Goal: Transaction & Acquisition: Purchase product/service

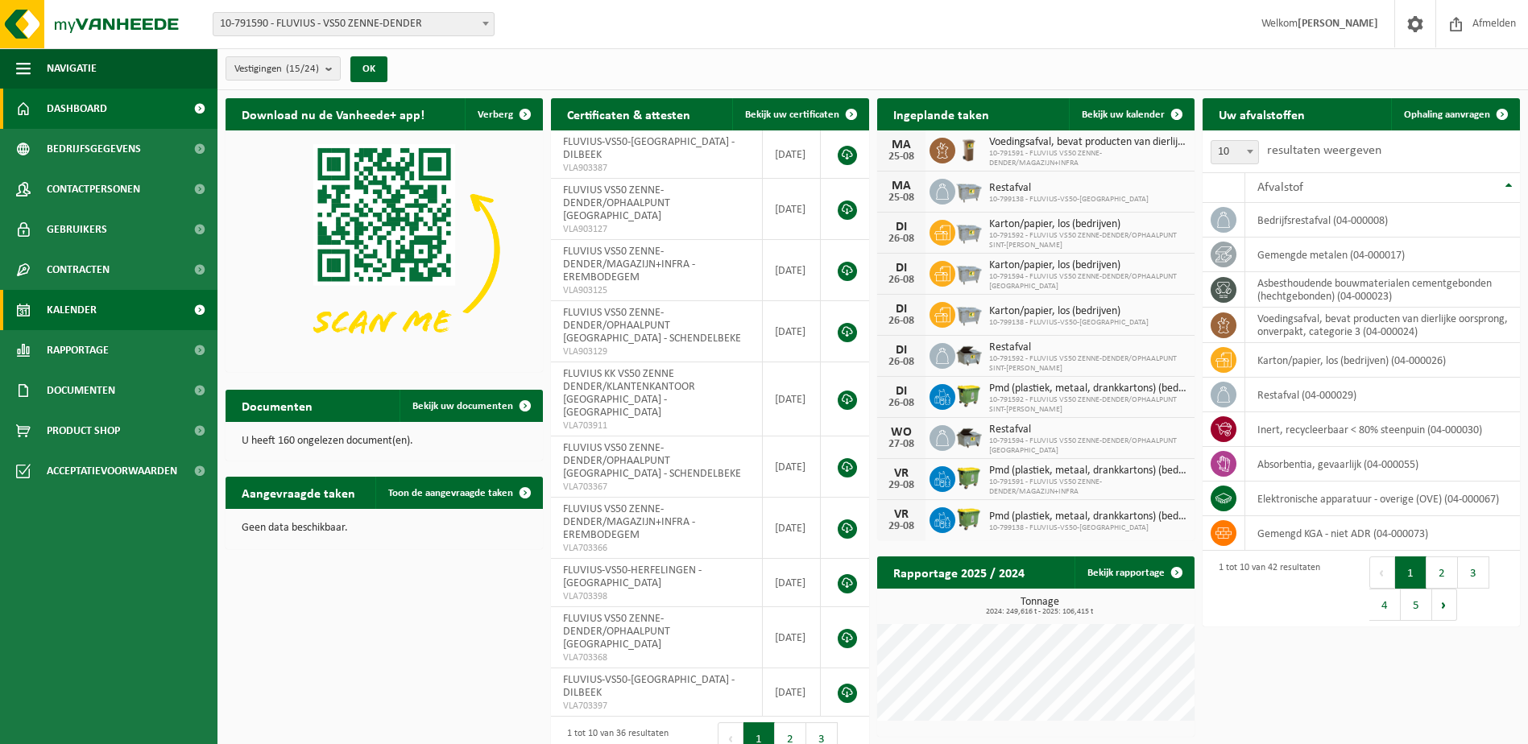
click at [93, 310] on span "Kalender" at bounding box center [72, 310] width 50 height 40
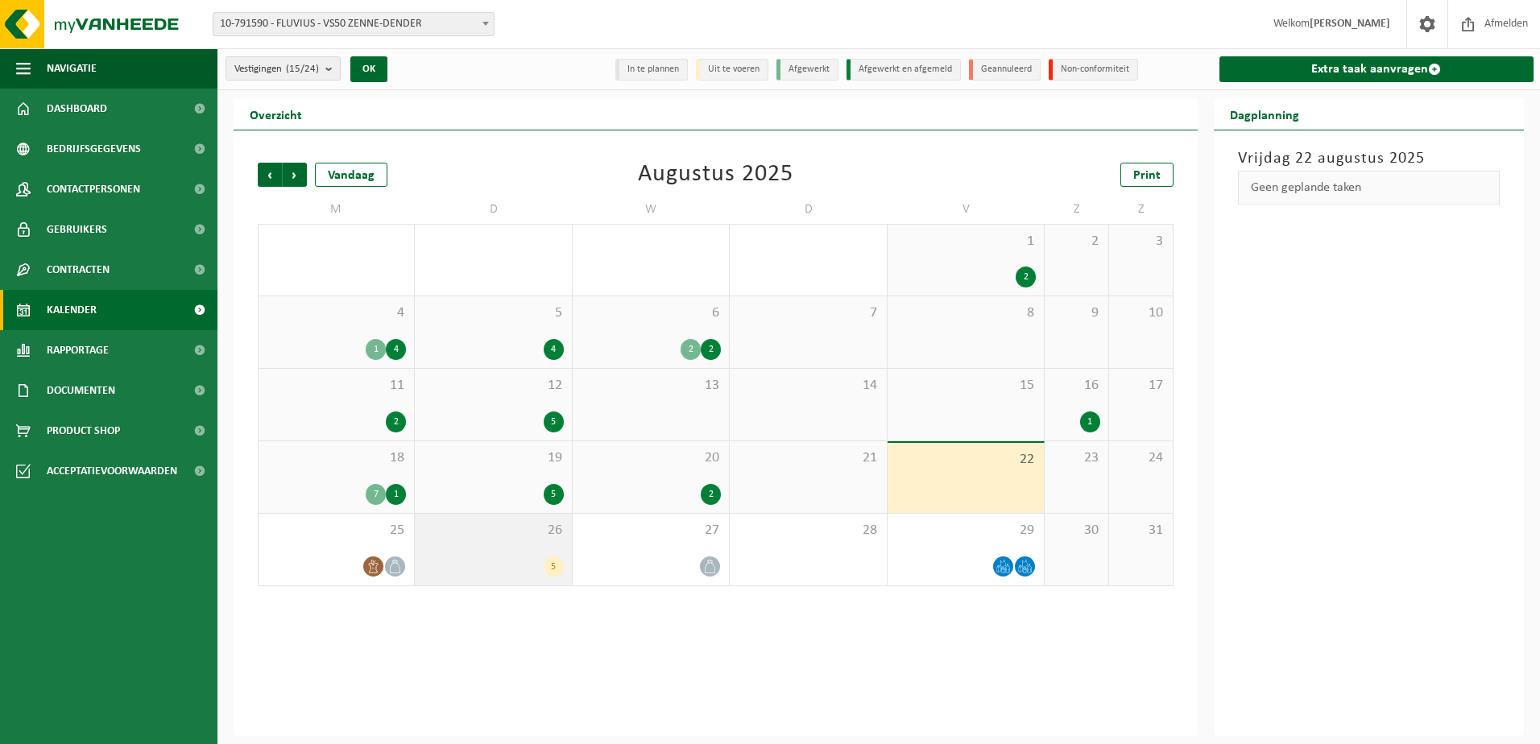
click at [457, 555] on div "26 5" at bounding box center [493, 550] width 156 height 72
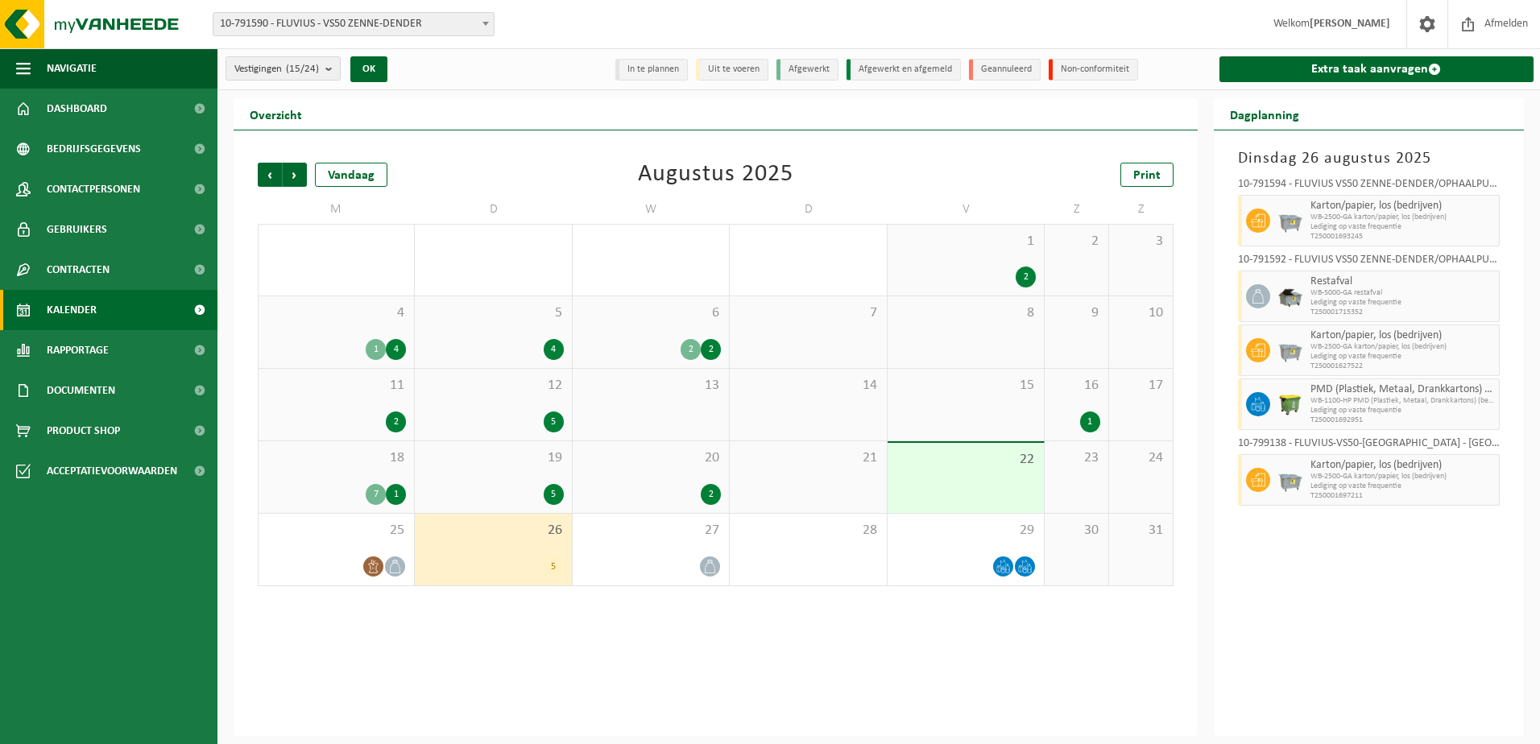
click at [480, 477] on div "19 5" at bounding box center [493, 477] width 156 height 72
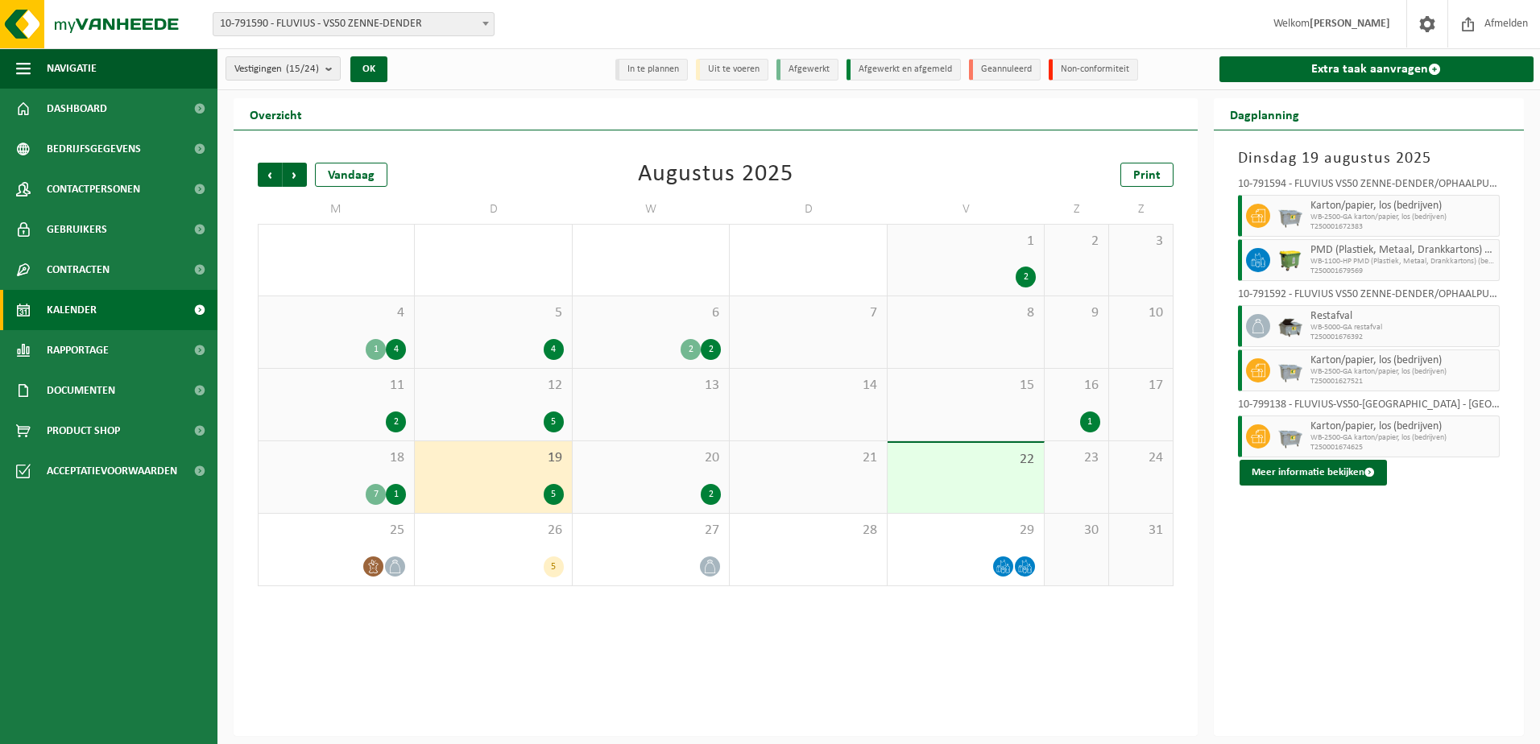
click at [473, 406] on div "12 5" at bounding box center [493, 405] width 156 height 72
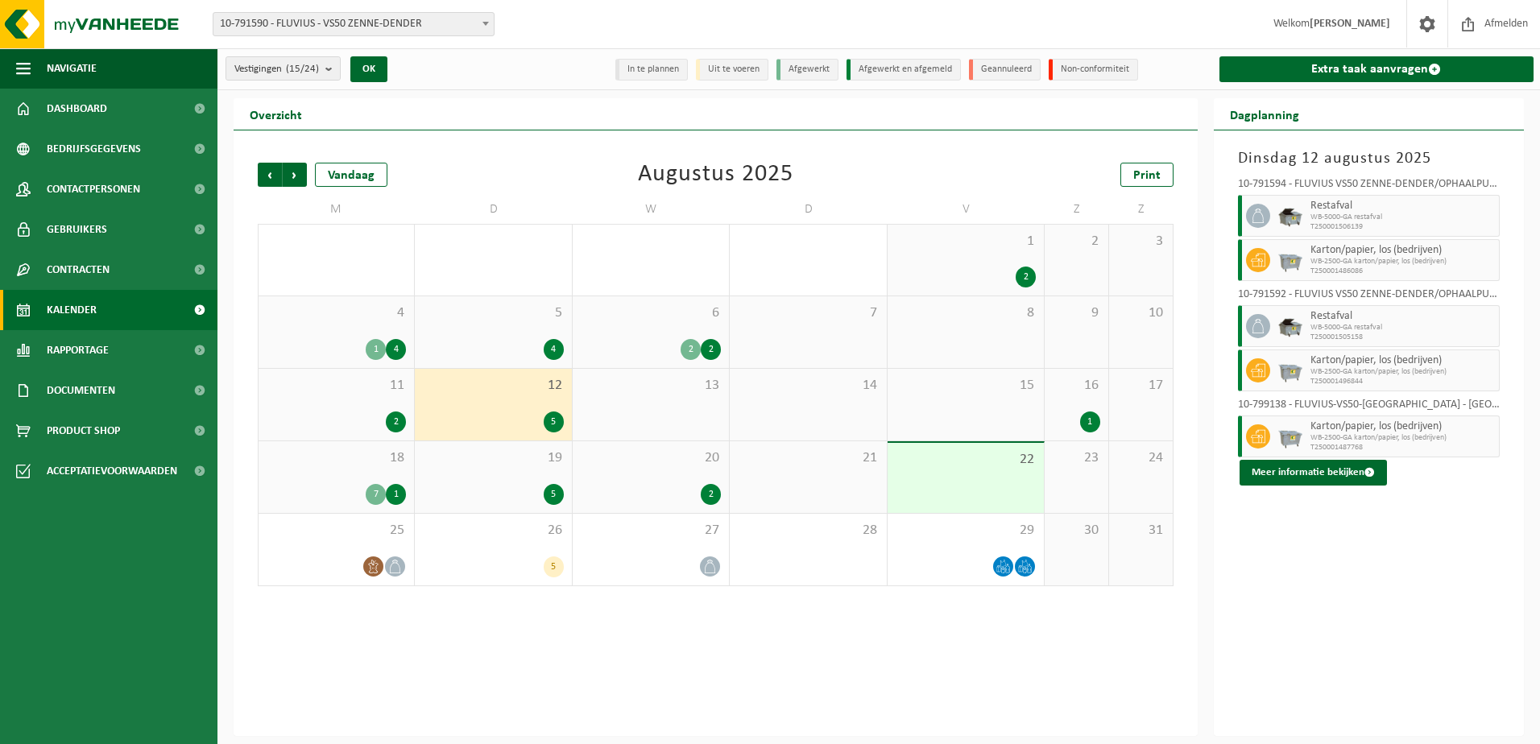
click at [452, 342] on div "4" at bounding box center [493, 349] width 140 height 21
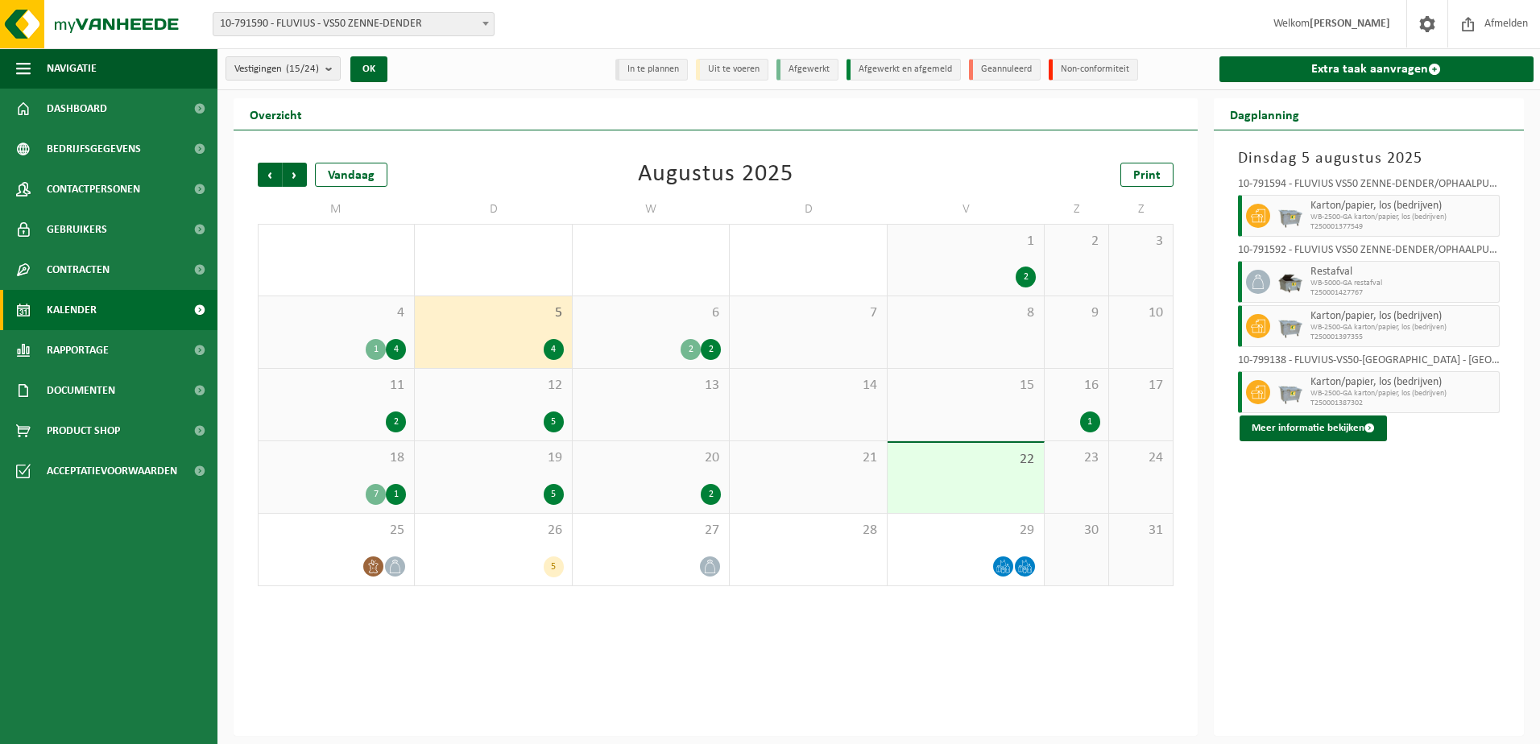
click at [622, 323] on div "6 2 2" at bounding box center [651, 332] width 156 height 72
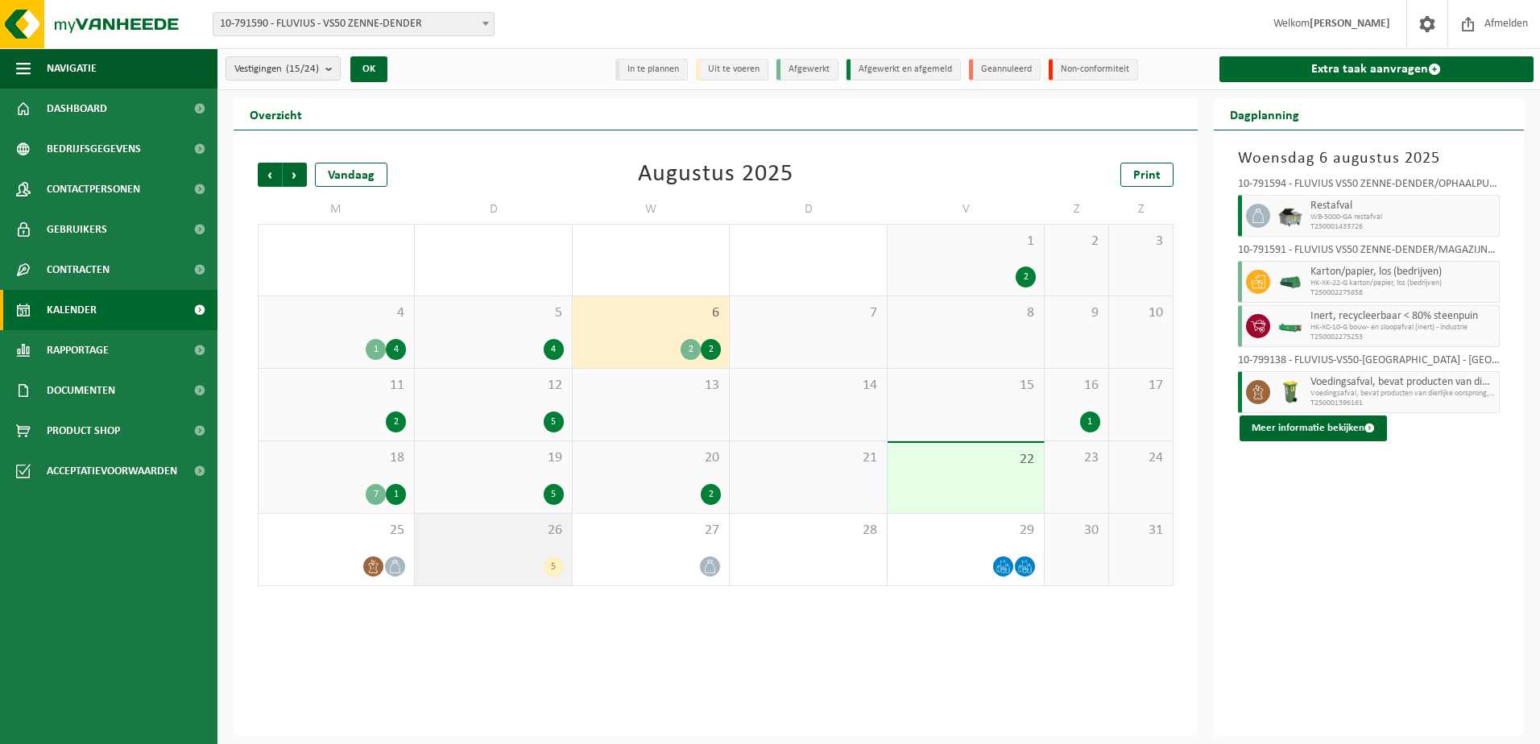
click at [482, 543] on div "26 5" at bounding box center [493, 550] width 156 height 72
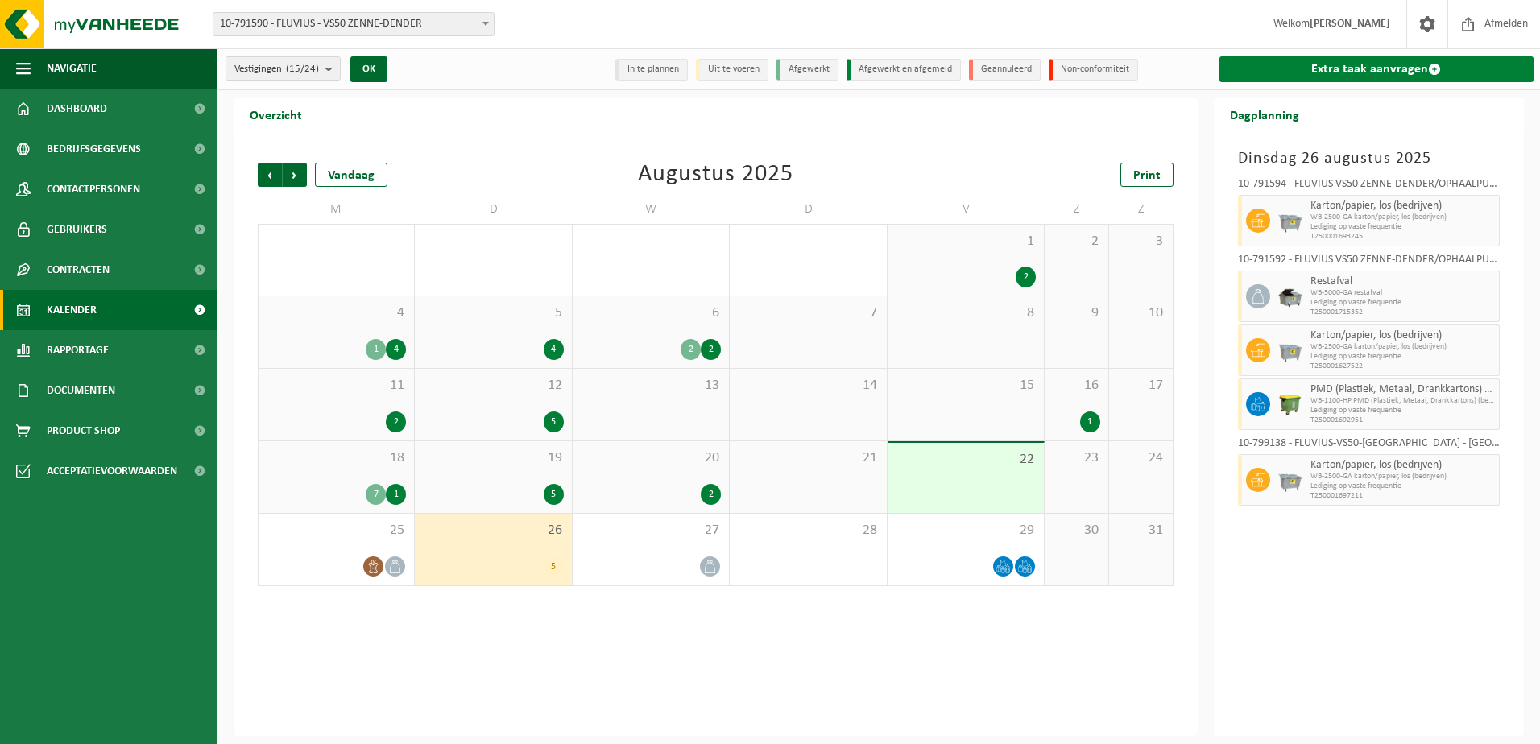
click at [1342, 63] on link "Extra taak aanvragen" at bounding box center [1376, 69] width 315 height 26
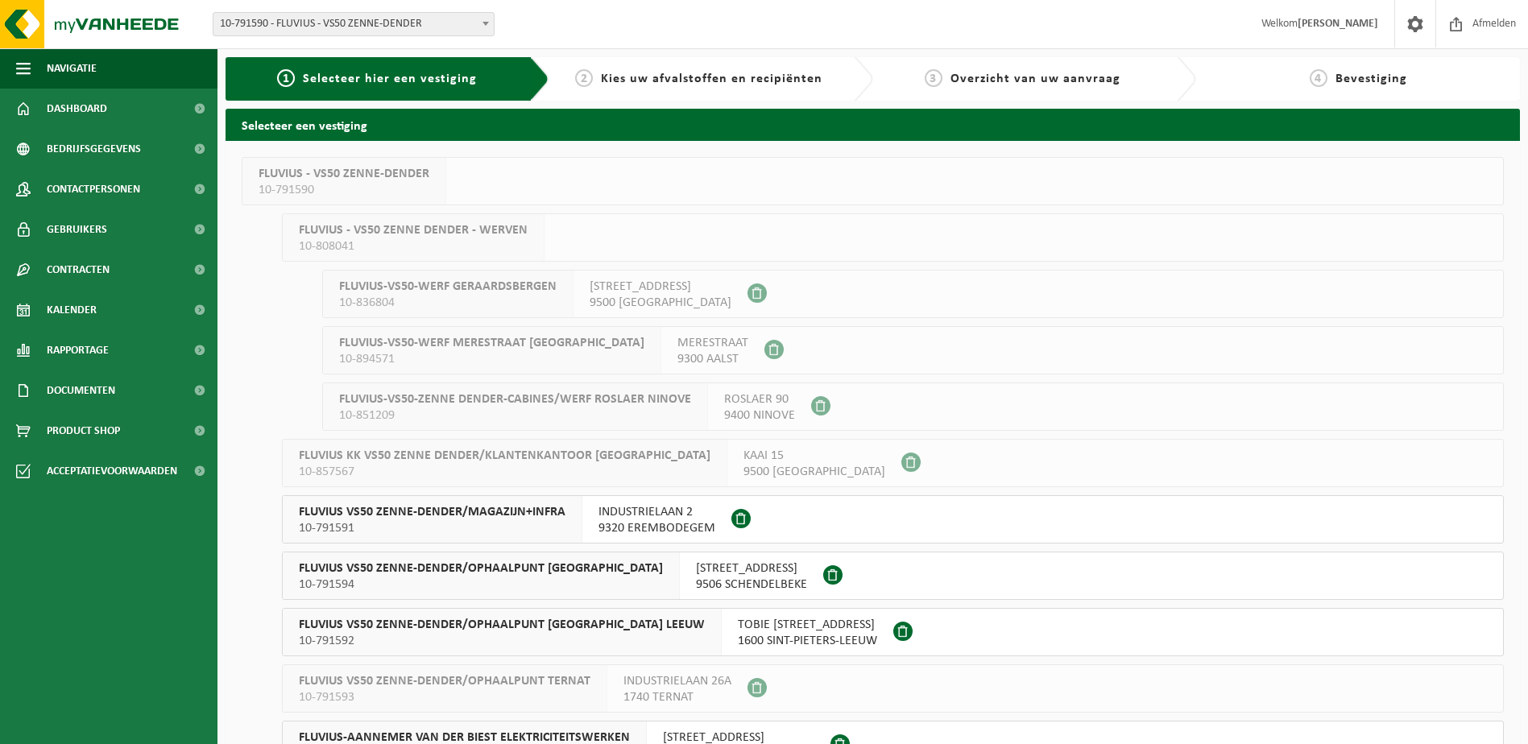
click at [402, 563] on span "FLUVIUS VS50 ZENNE-DENDER/OPHAALPUNT [GEOGRAPHIC_DATA]" at bounding box center [481, 568] width 364 height 16
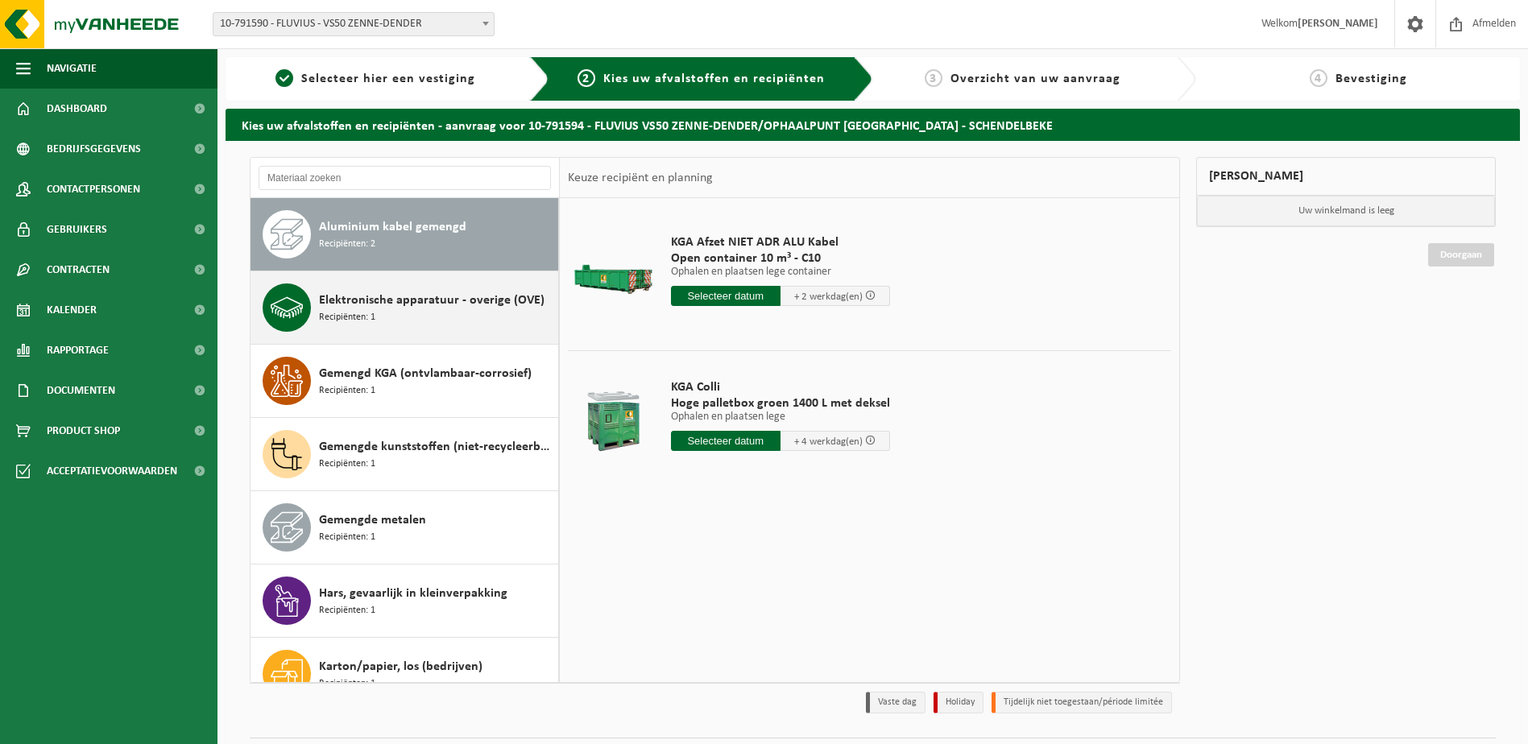
click at [365, 324] on span "Recipiënten: 1" at bounding box center [347, 317] width 56 height 15
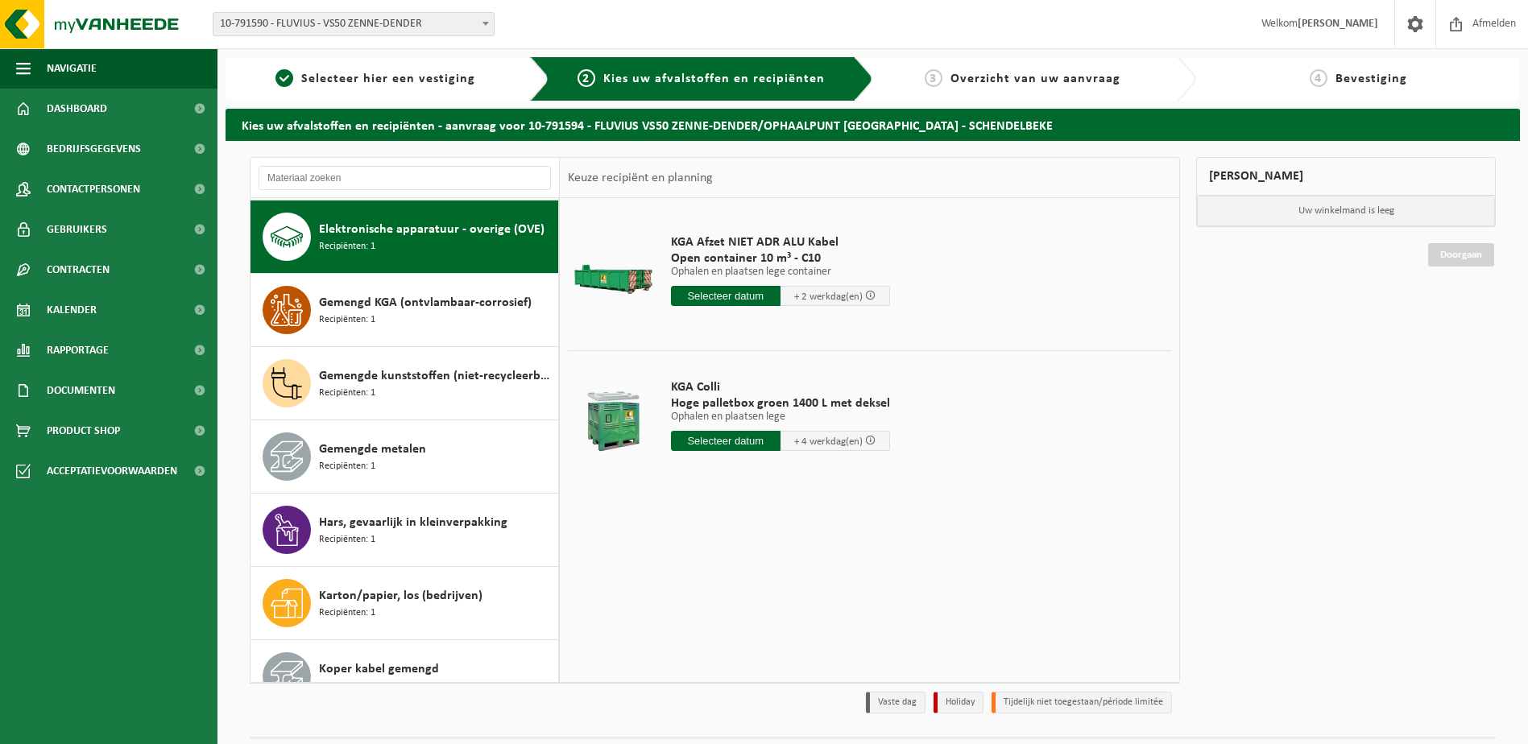
scroll to position [73, 0]
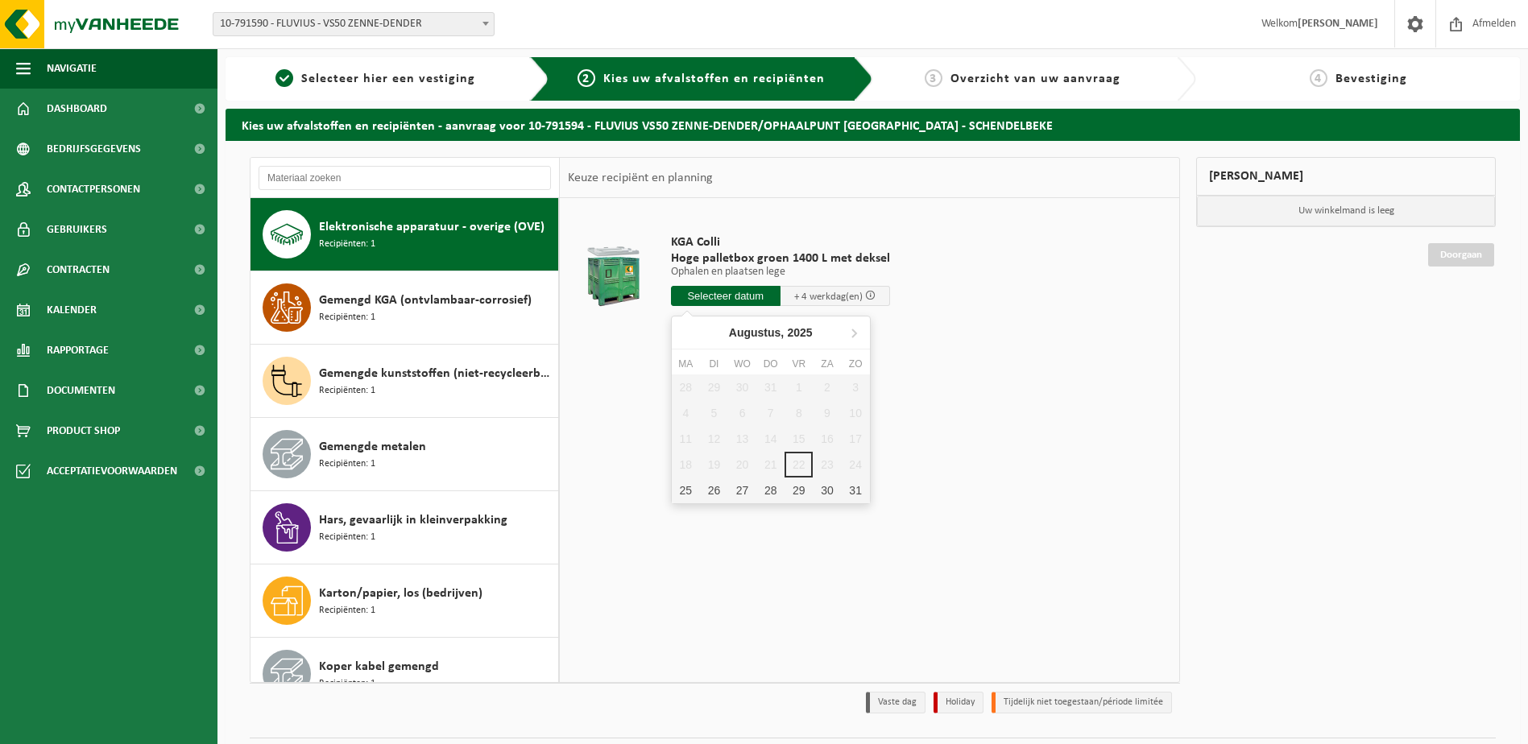
click at [715, 293] on input "text" at bounding box center [726, 296] width 110 height 20
click at [690, 486] on div "25" at bounding box center [686, 491] width 28 height 26
type input "Van 2025-08-25"
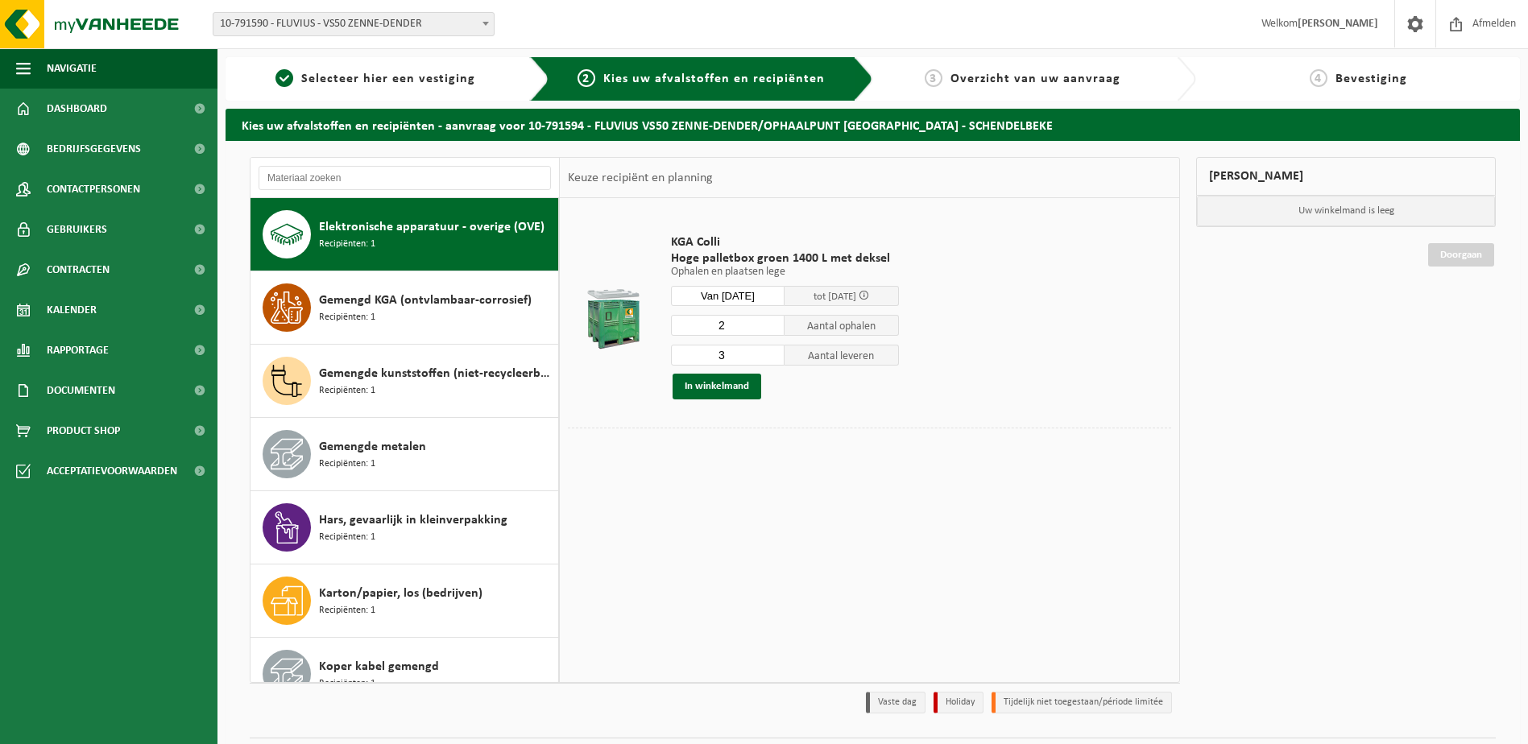
click at [774, 329] on input "2" at bounding box center [728, 325] width 114 height 21
type input "1"
click at [774, 329] on input "1" at bounding box center [728, 325] width 114 height 21
click at [772, 358] on input "2" at bounding box center [728, 355] width 114 height 21
type input "1"
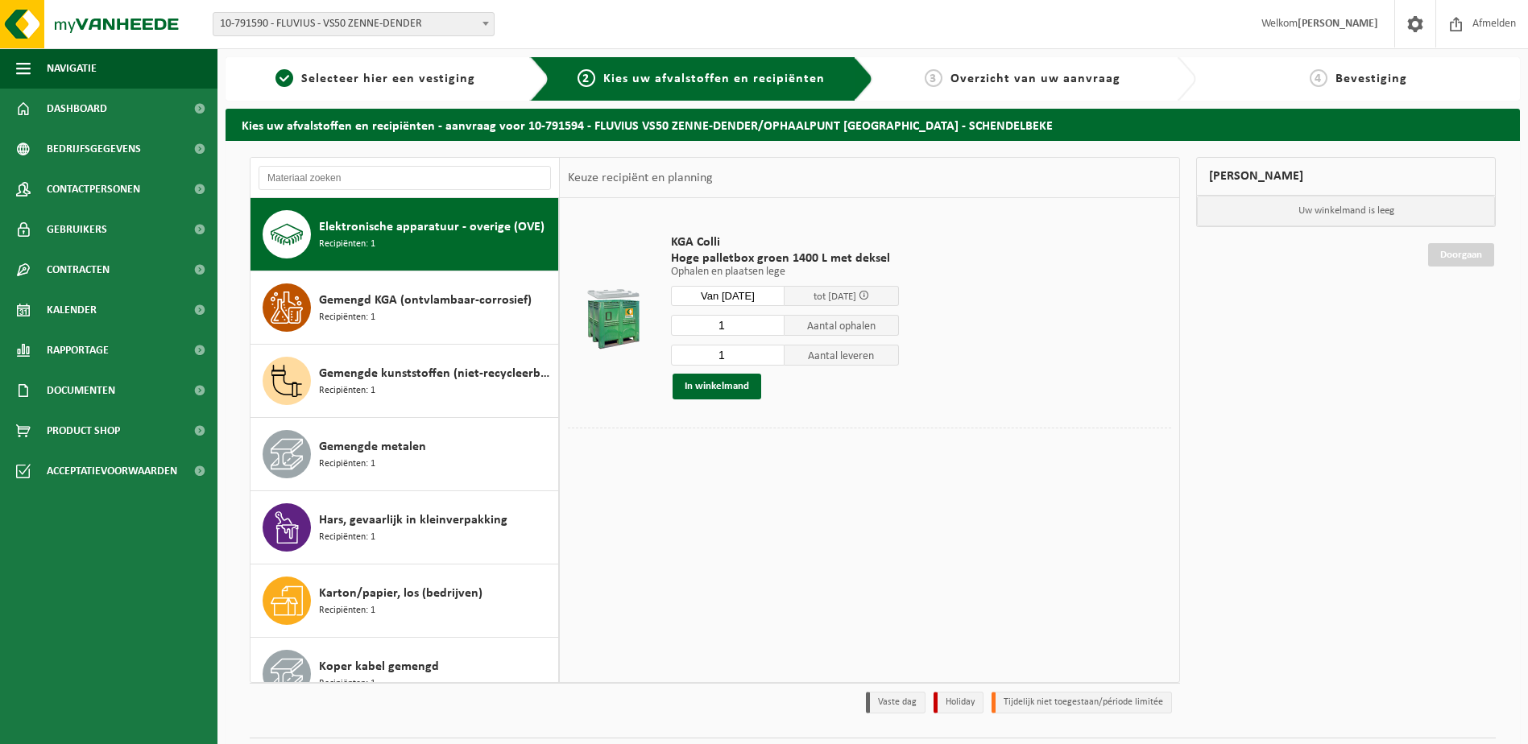
click at [772, 358] on input "1" at bounding box center [728, 355] width 114 height 21
click at [733, 387] on button "In winkelmand" at bounding box center [716, 387] width 89 height 26
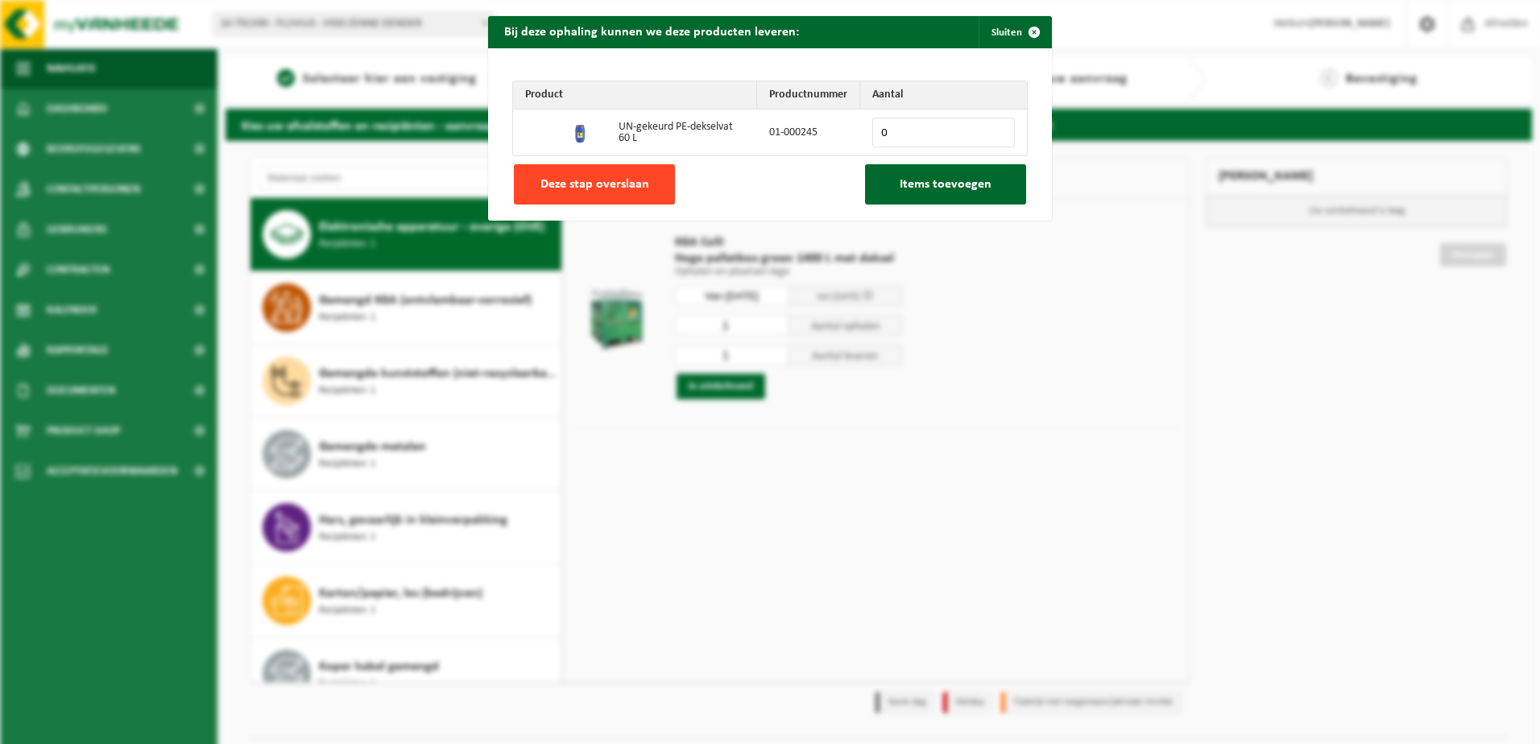
click at [618, 189] on span "Deze stap overslaan" at bounding box center [594, 184] width 109 height 13
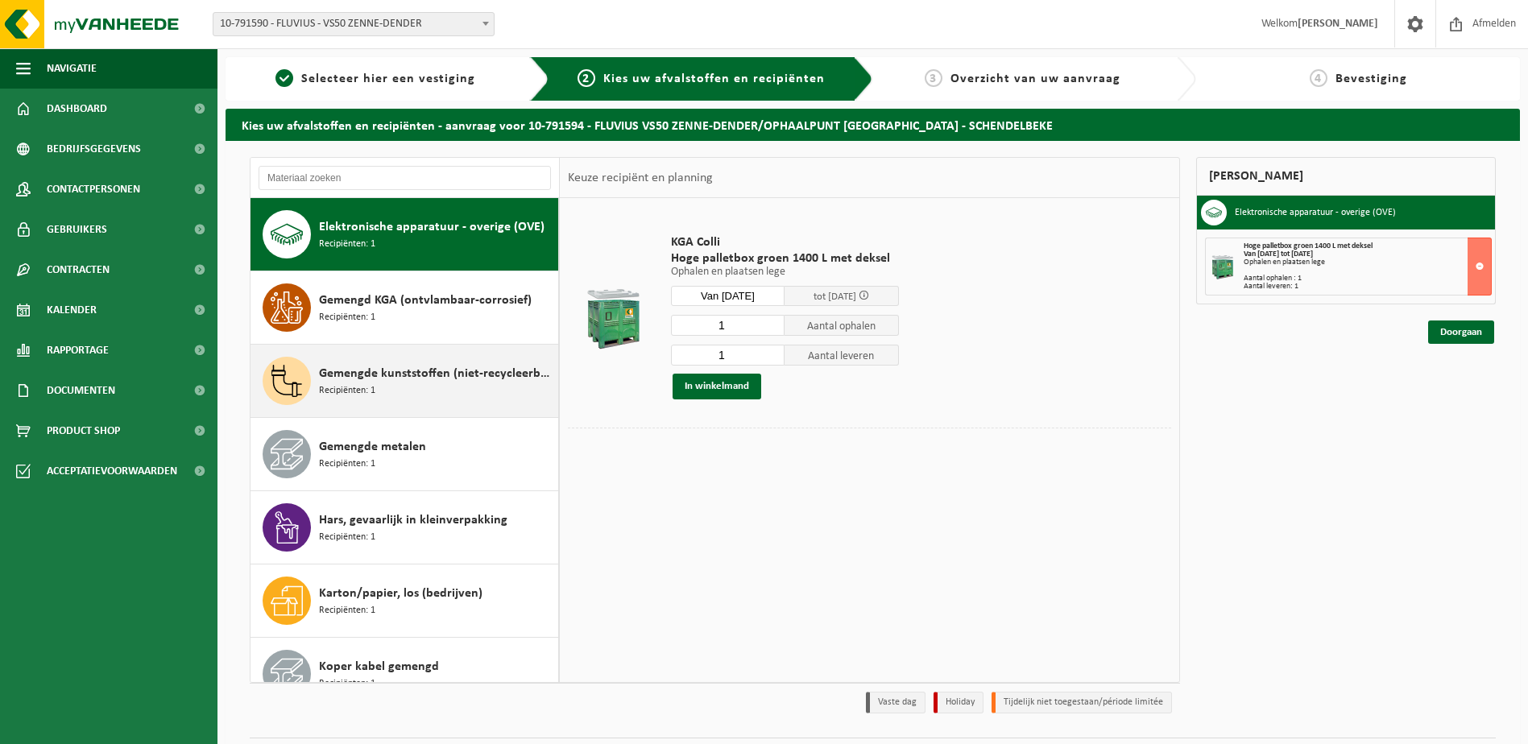
click at [320, 370] on span "Gemengde kunststoffen (niet-recycleerbaar), exclusief PVC" at bounding box center [436, 373] width 235 height 19
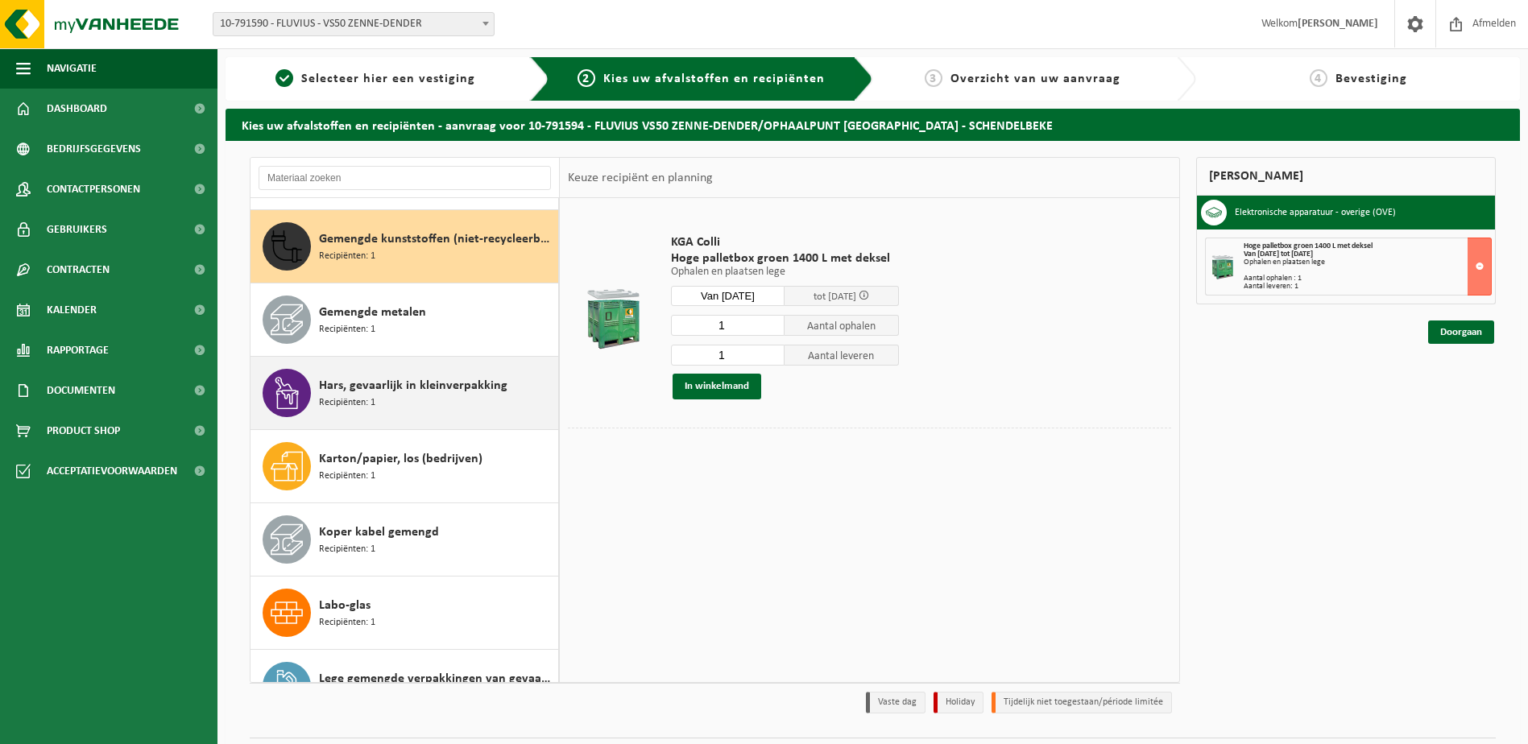
scroll to position [220, 0]
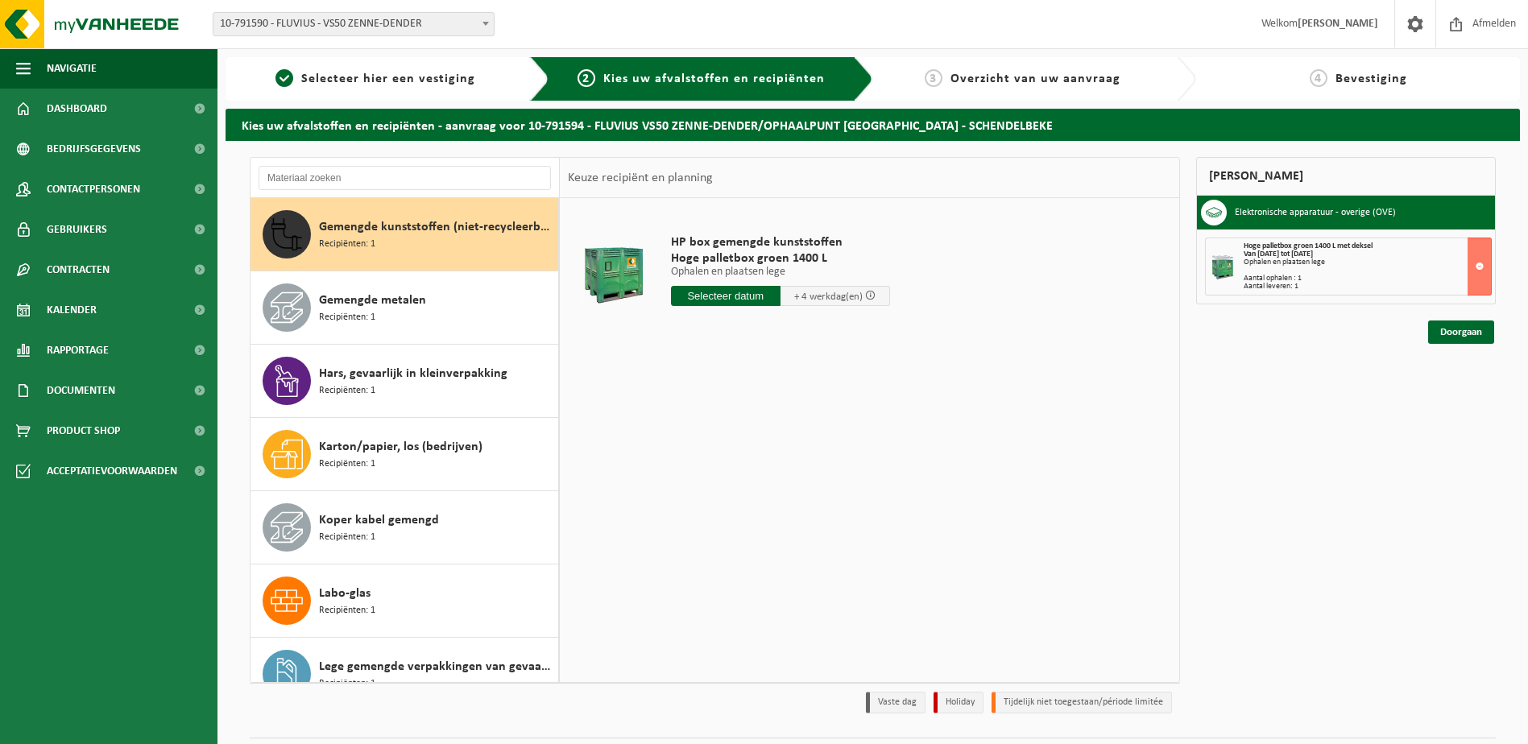
click at [736, 296] on input "text" at bounding box center [726, 296] width 110 height 20
drag, startPoint x: 680, startPoint y: 489, endPoint x: 693, endPoint y: 489, distance: 13.7
click at [680, 490] on div "25" at bounding box center [686, 491] width 28 height 26
type input "Van 2025-08-25"
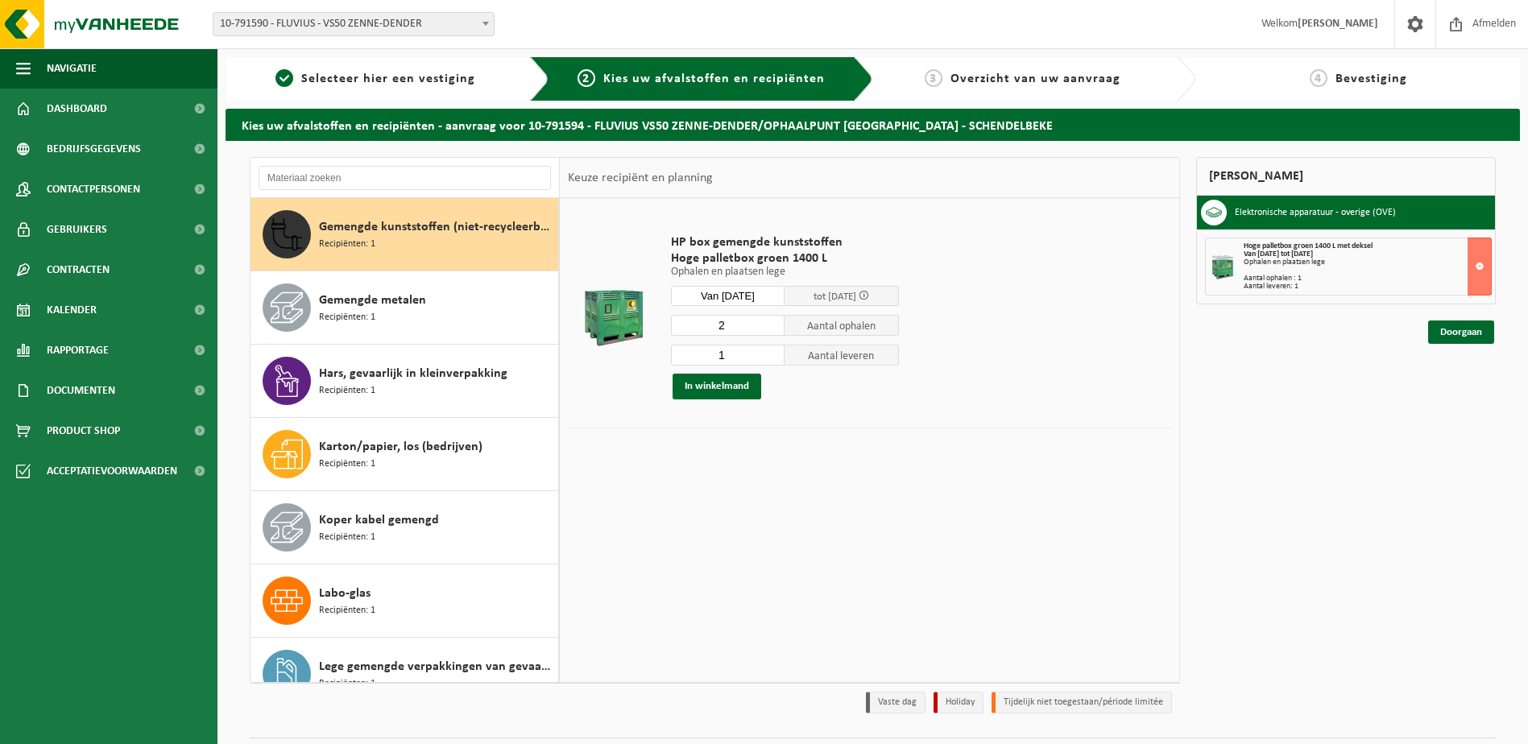
type input "2"
click at [770, 321] on input "2" at bounding box center [728, 325] width 114 height 21
type input "2"
click at [770, 353] on input "2" at bounding box center [728, 355] width 114 height 21
click at [726, 384] on button "In winkelmand" at bounding box center [716, 387] width 89 height 26
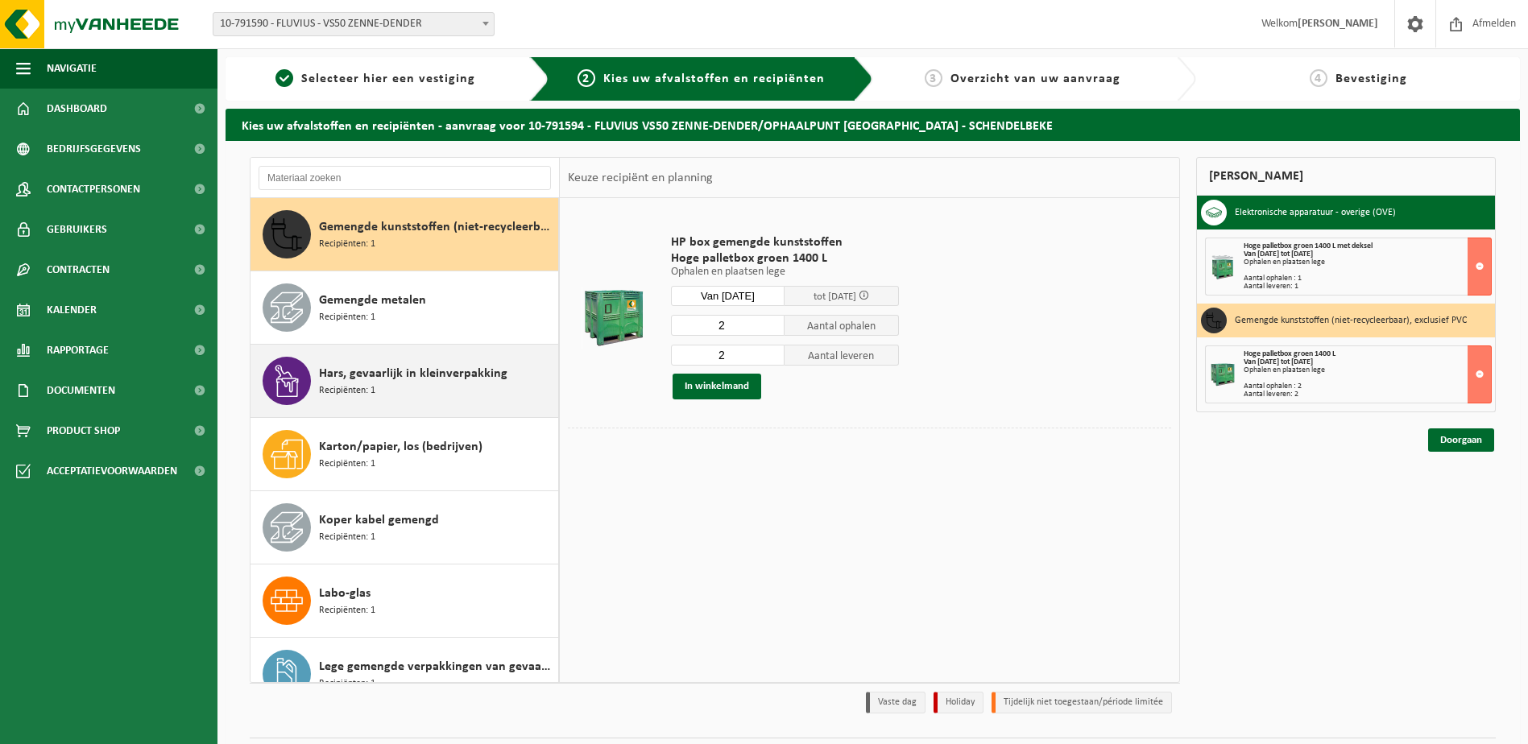
click at [369, 387] on span "Recipiënten: 1" at bounding box center [347, 390] width 56 height 15
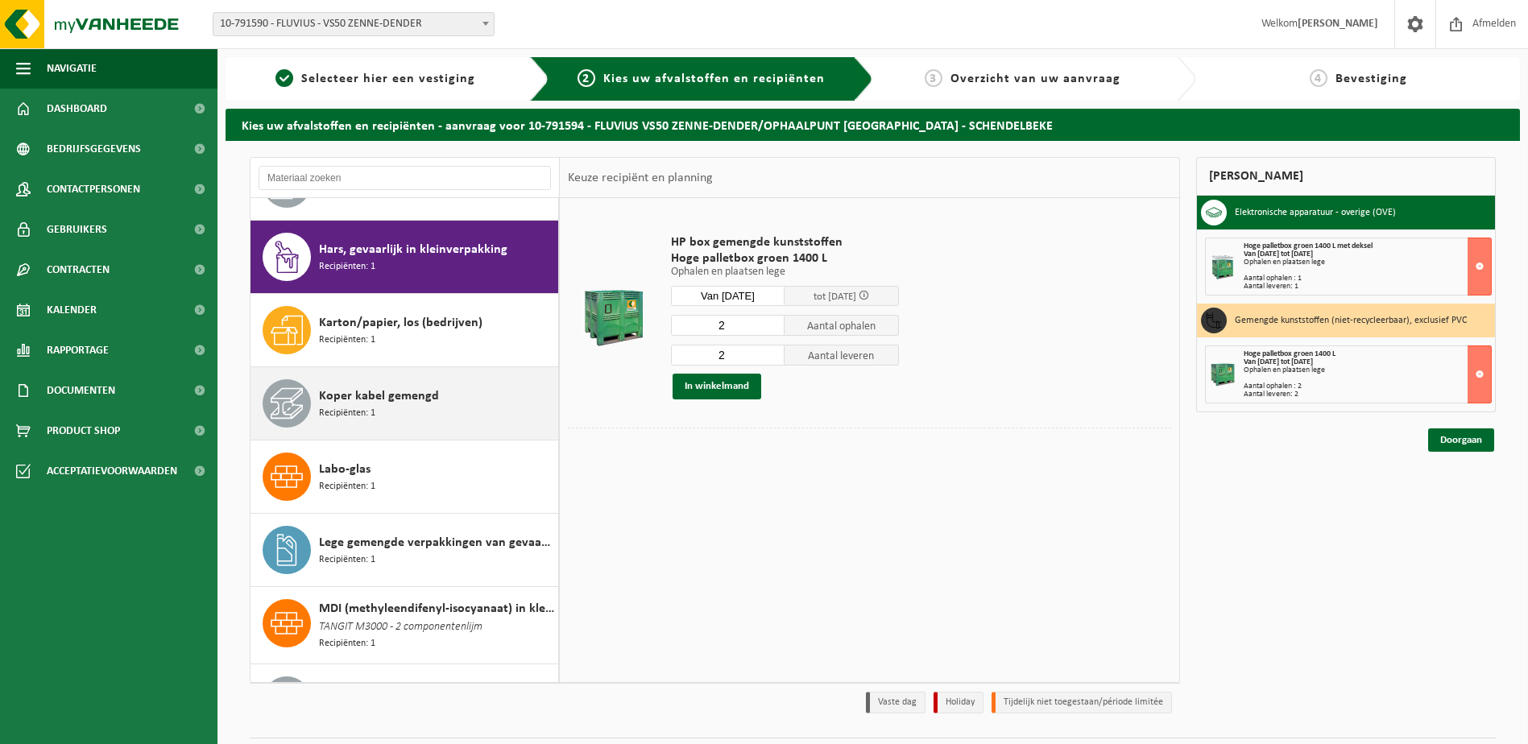
scroll to position [366, 0]
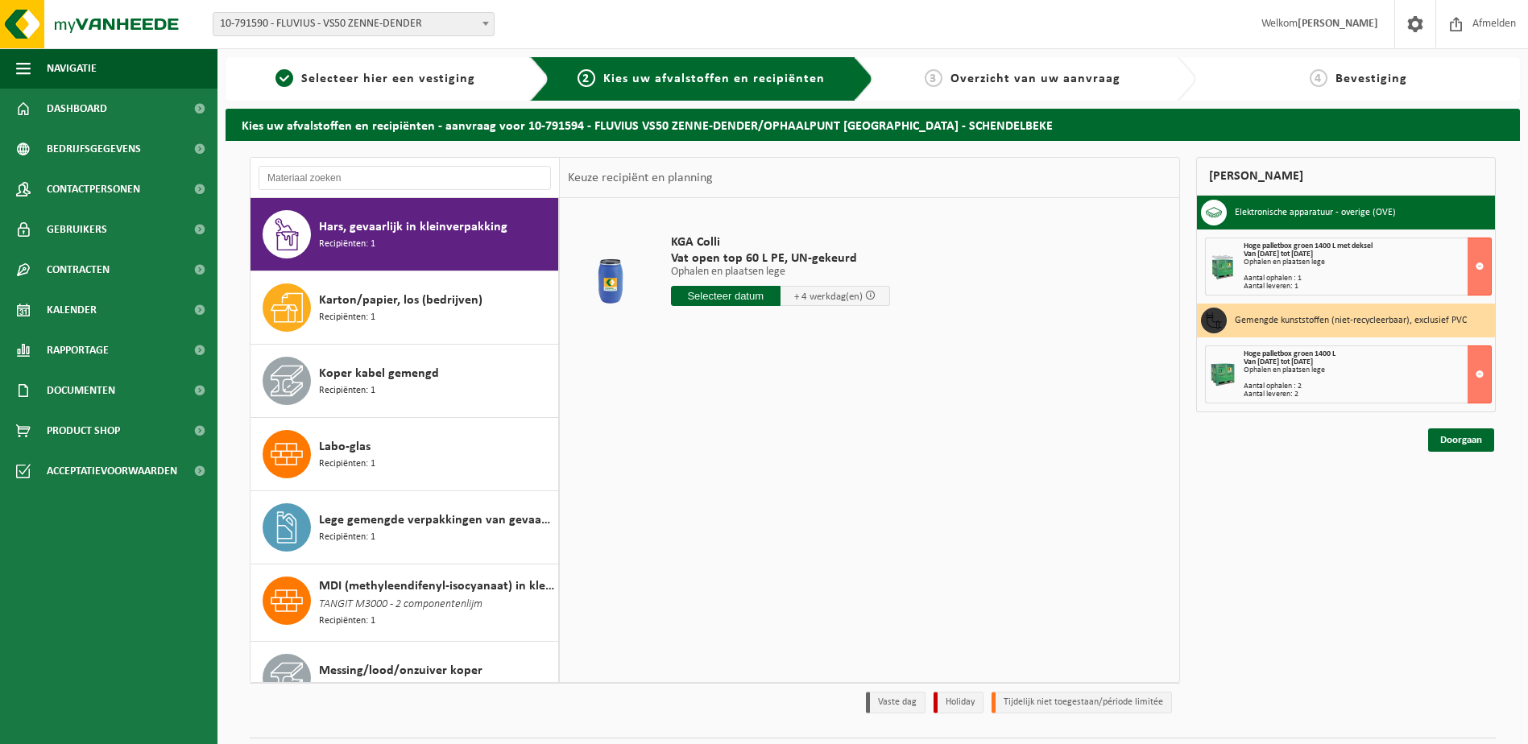
click at [717, 294] on input "text" at bounding box center [726, 296] width 110 height 20
click at [689, 490] on div "25" at bounding box center [686, 491] width 28 height 26
type input "Van 2025-08-25"
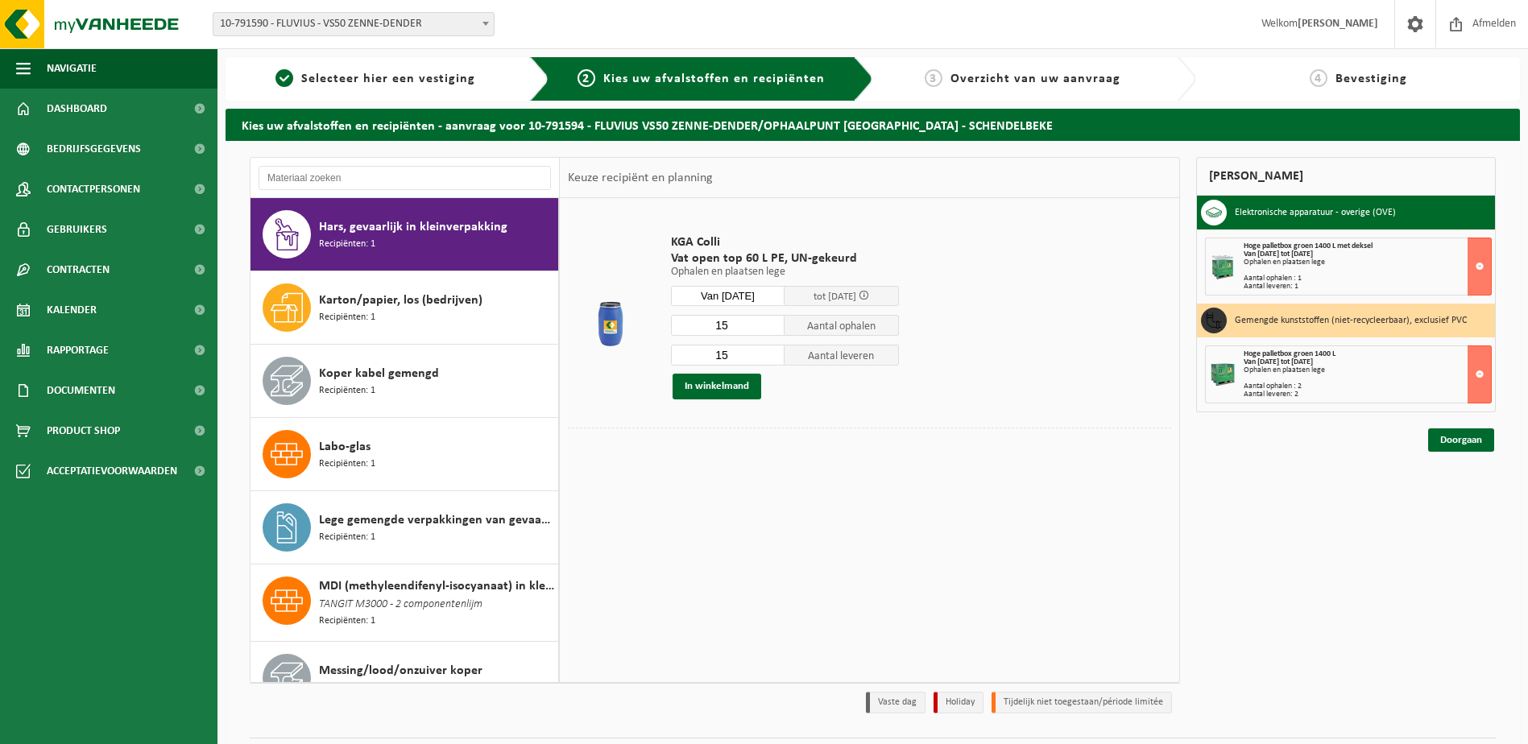
drag, startPoint x: 738, startPoint y: 330, endPoint x: 553, endPoint y: 304, distance: 186.2
click at [553, 304] on div "Aluminium kabel gemengd Recipiënten: 2 Elektronische apparatuur - overige (OVE)…" at bounding box center [715, 420] width 930 height 526
type input "2"
drag, startPoint x: 738, startPoint y: 352, endPoint x: 584, endPoint y: 334, distance: 155.6
click at [584, 334] on tr "KGA Colli Vat open top 60 L PE, UN-gekeurd Ophalen en plaatsen lege Ophalen en …" at bounding box center [869, 316] width 603 height 221
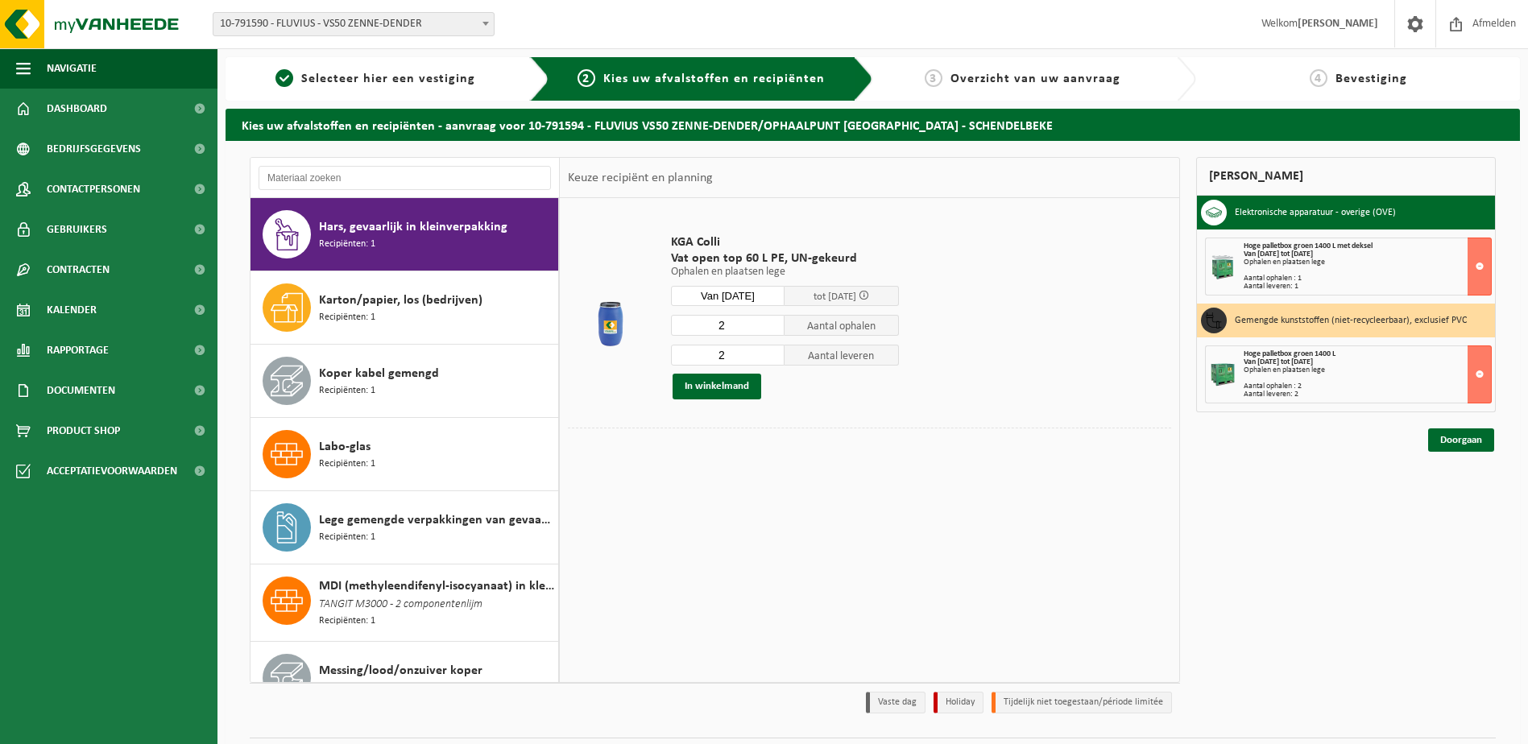
type input "2"
click at [721, 392] on button "In winkelmand" at bounding box center [716, 387] width 89 height 26
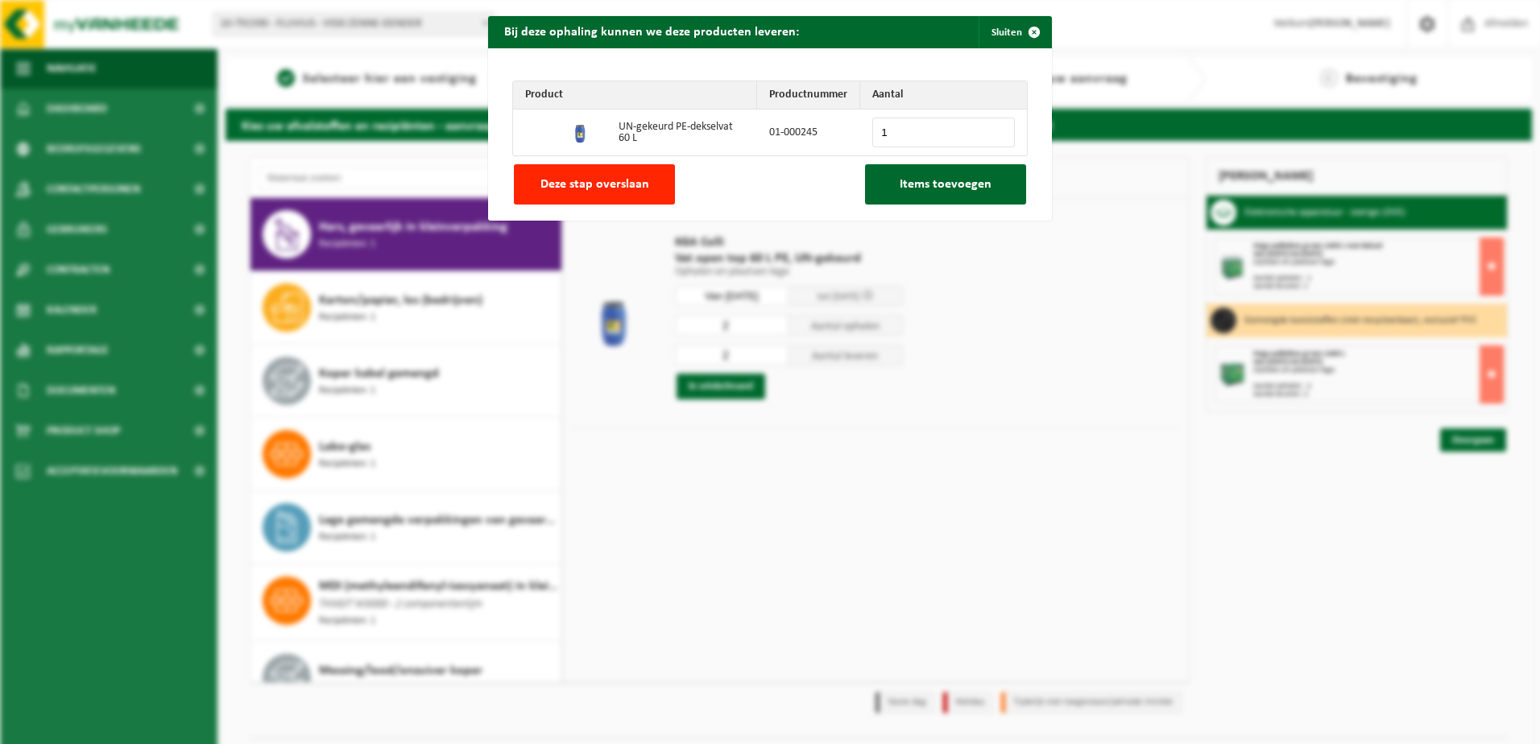
click at [995, 128] on input "1" at bounding box center [943, 133] width 143 height 30
type input "2"
click at [995, 128] on input "2" at bounding box center [943, 133] width 143 height 30
click at [958, 192] on button "Items toevoegen" at bounding box center [945, 184] width 161 height 40
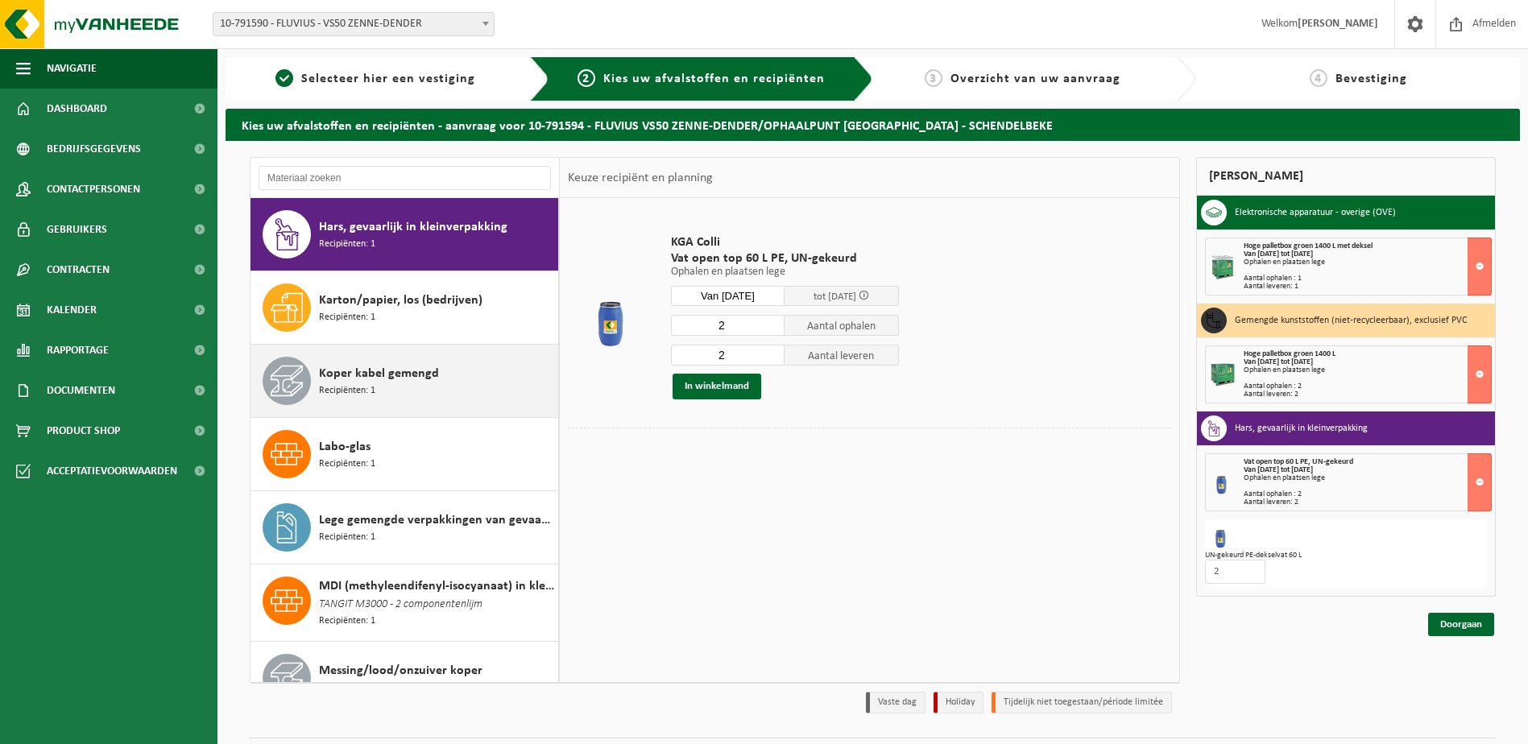
click at [392, 382] on span "Koper kabel gemengd" at bounding box center [379, 373] width 120 height 19
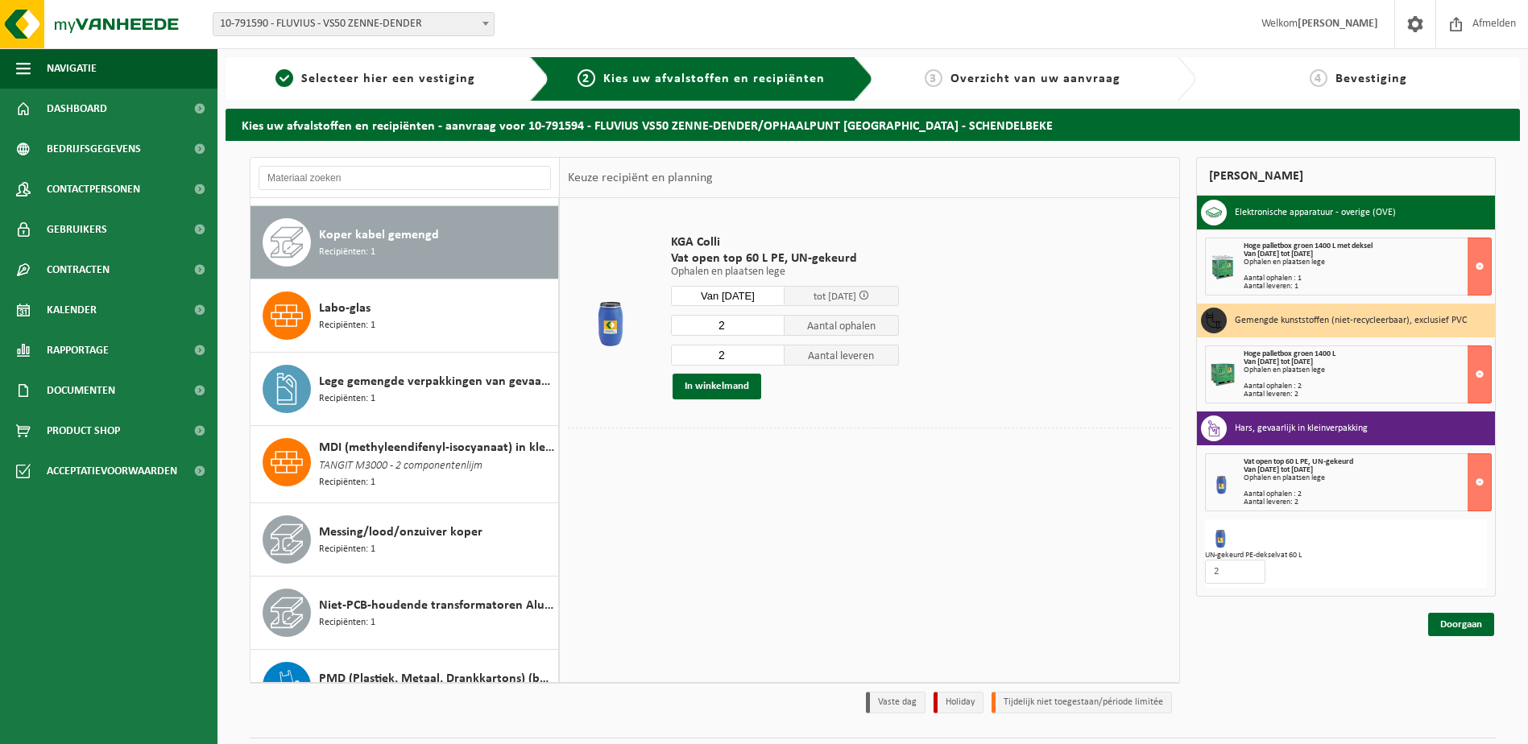
scroll to position [513, 0]
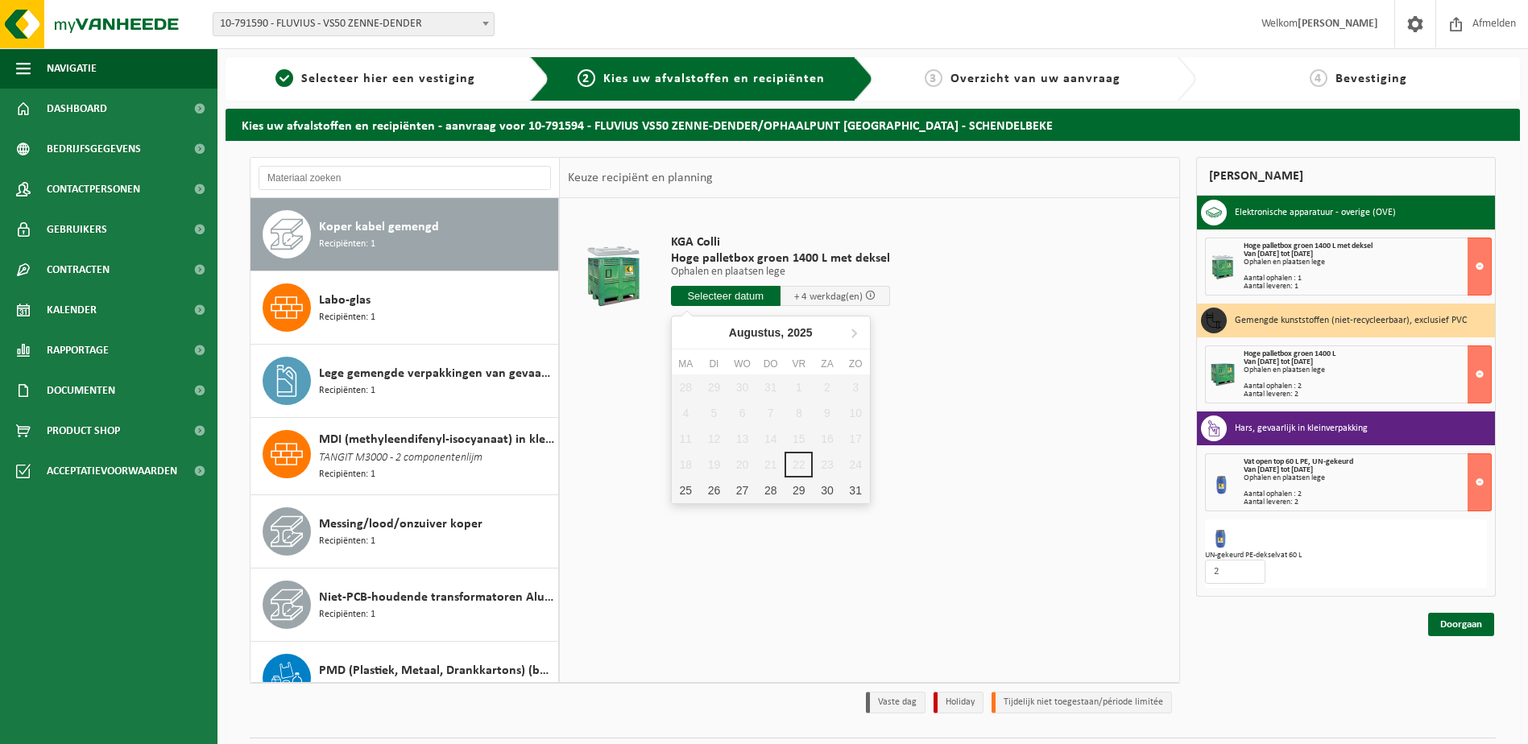
click at [732, 293] on input "text" at bounding box center [726, 296] width 110 height 20
click at [683, 487] on div "25" at bounding box center [686, 491] width 28 height 26
type input "Van 2025-08-25"
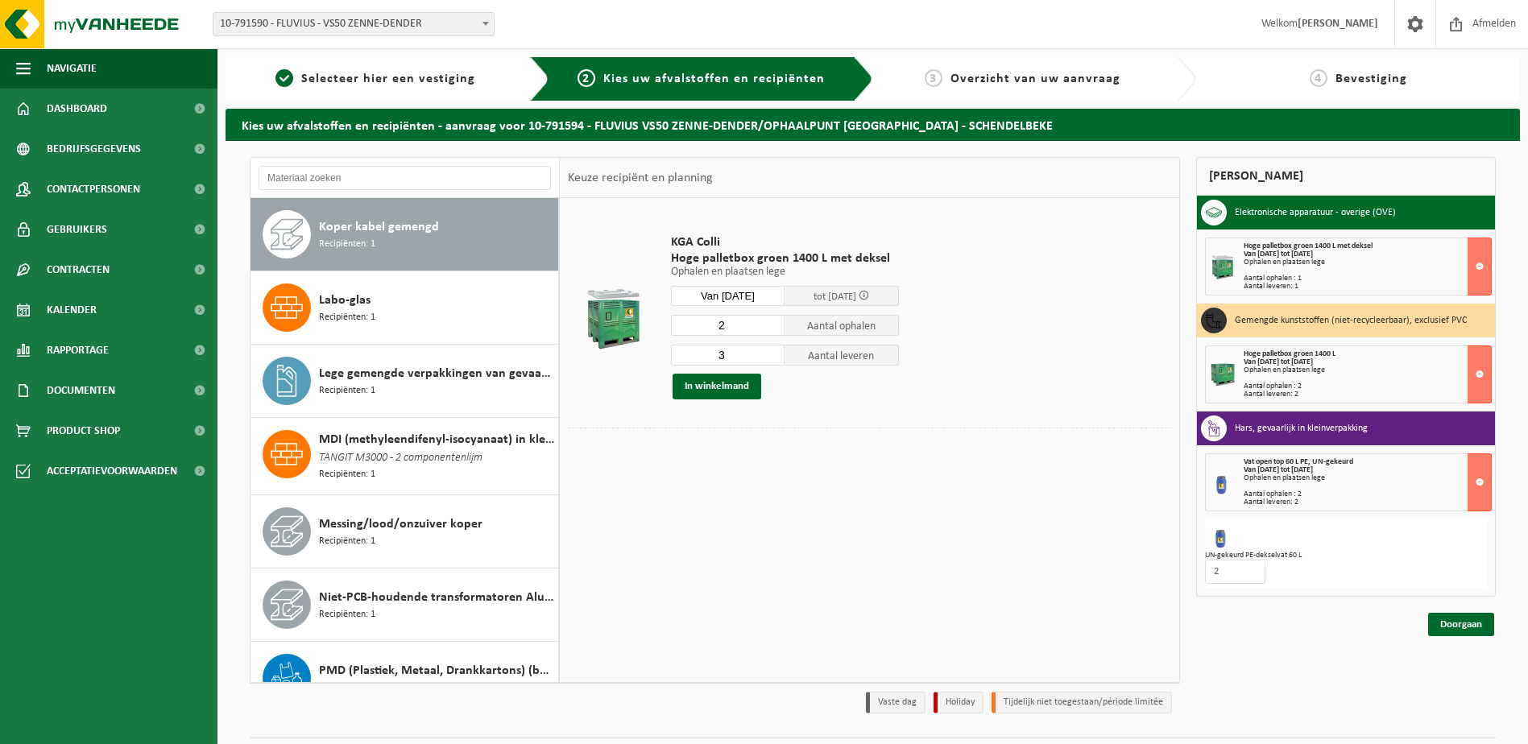
click at [771, 327] on input "2" at bounding box center [728, 325] width 114 height 21
type input "1"
click at [771, 327] on input "1" at bounding box center [728, 325] width 114 height 21
click at [771, 357] on input "2" at bounding box center [728, 355] width 114 height 21
type input "1"
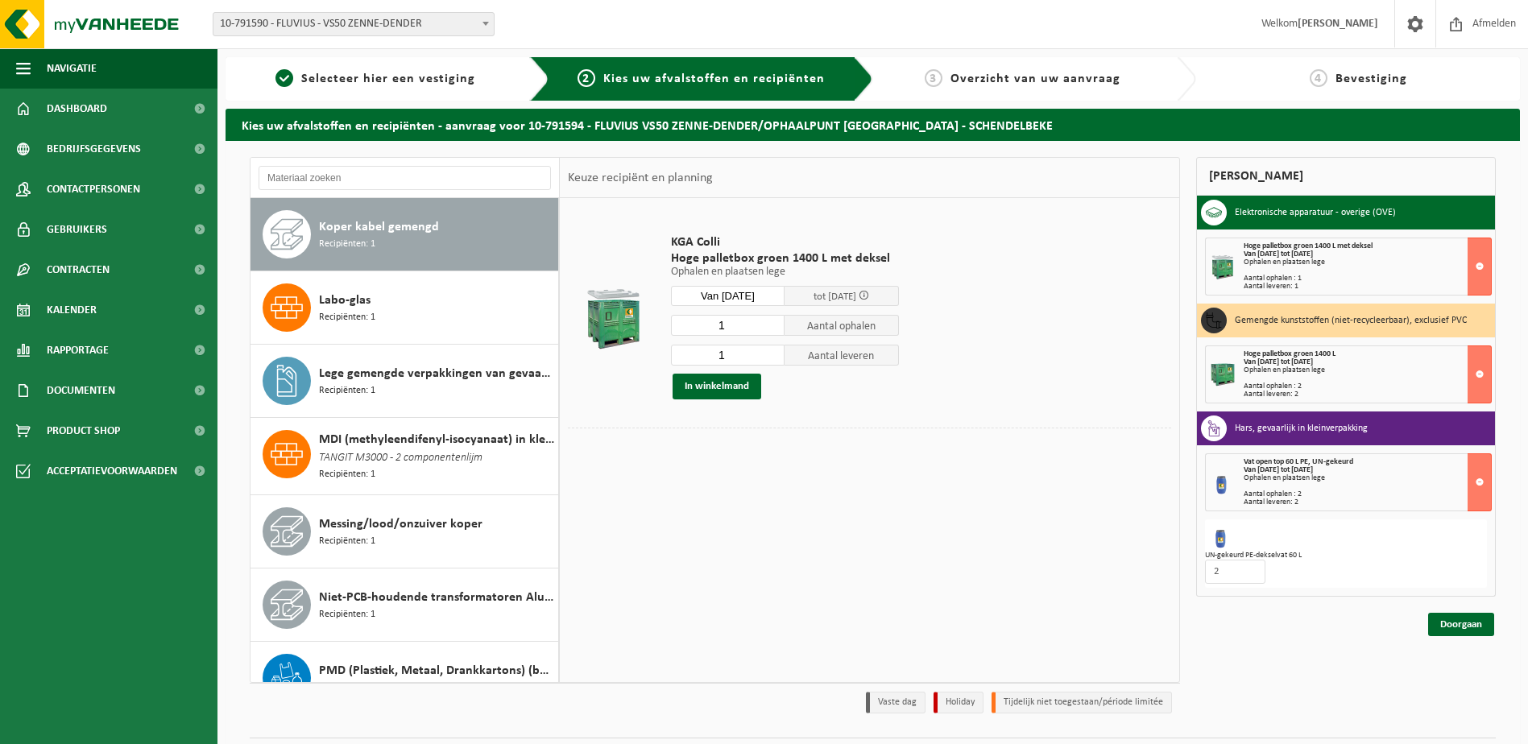
click at [771, 357] on input "1" at bounding box center [728, 355] width 114 height 21
click at [721, 387] on button "In winkelmand" at bounding box center [716, 387] width 89 height 26
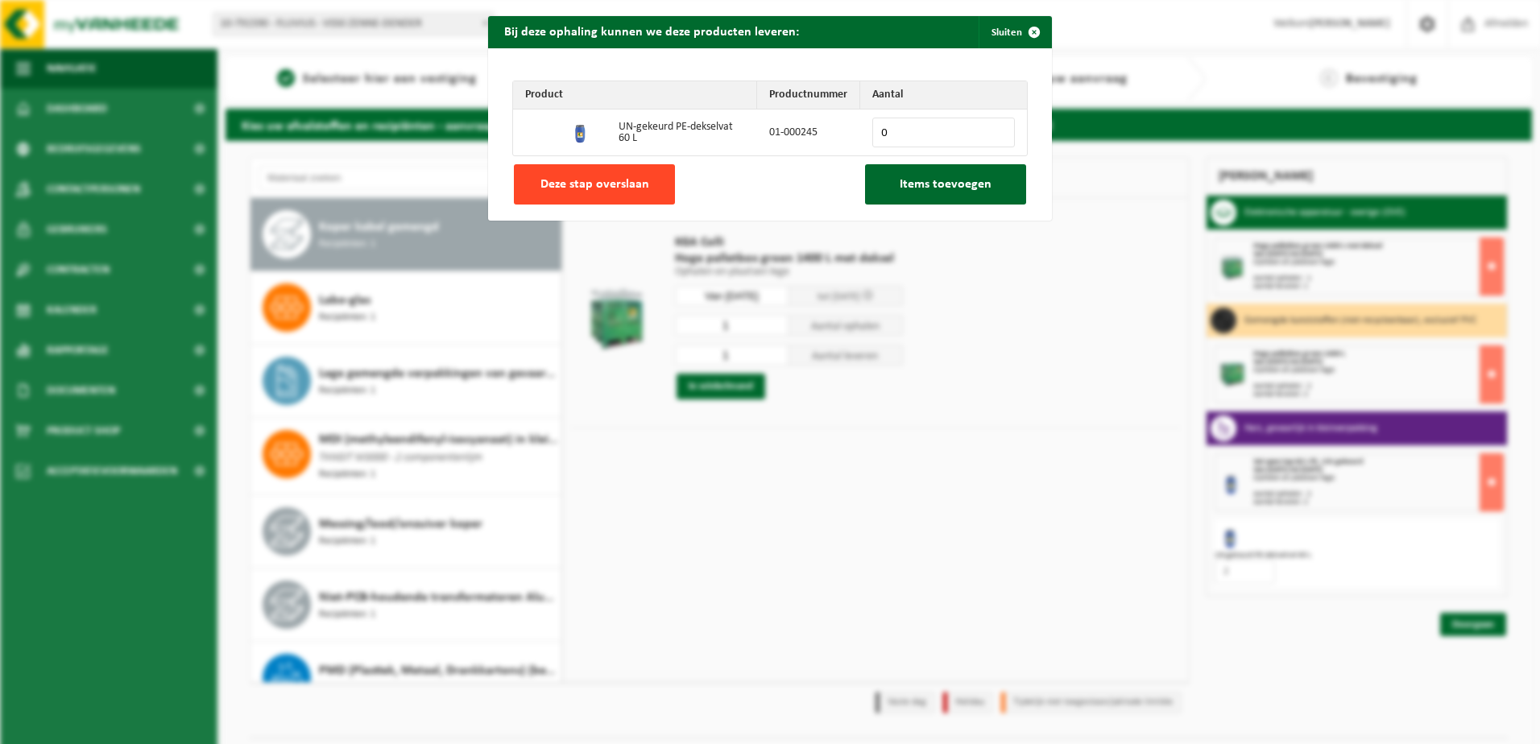
click at [594, 178] on span "Deze stap overslaan" at bounding box center [594, 184] width 109 height 13
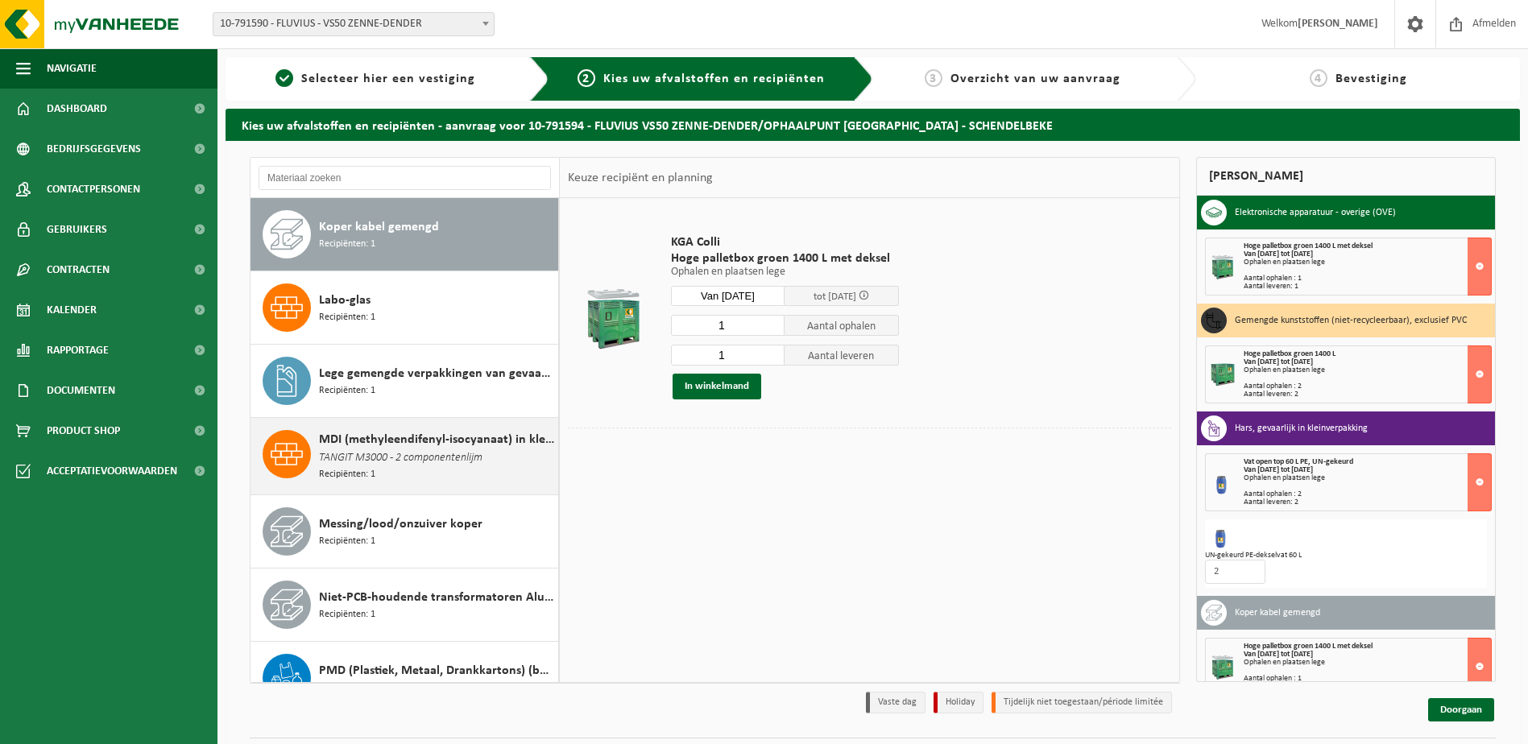
click at [356, 448] on span "MDI (methyleendifenyl-isocyanaat) in kleinverpakking" at bounding box center [436, 439] width 235 height 19
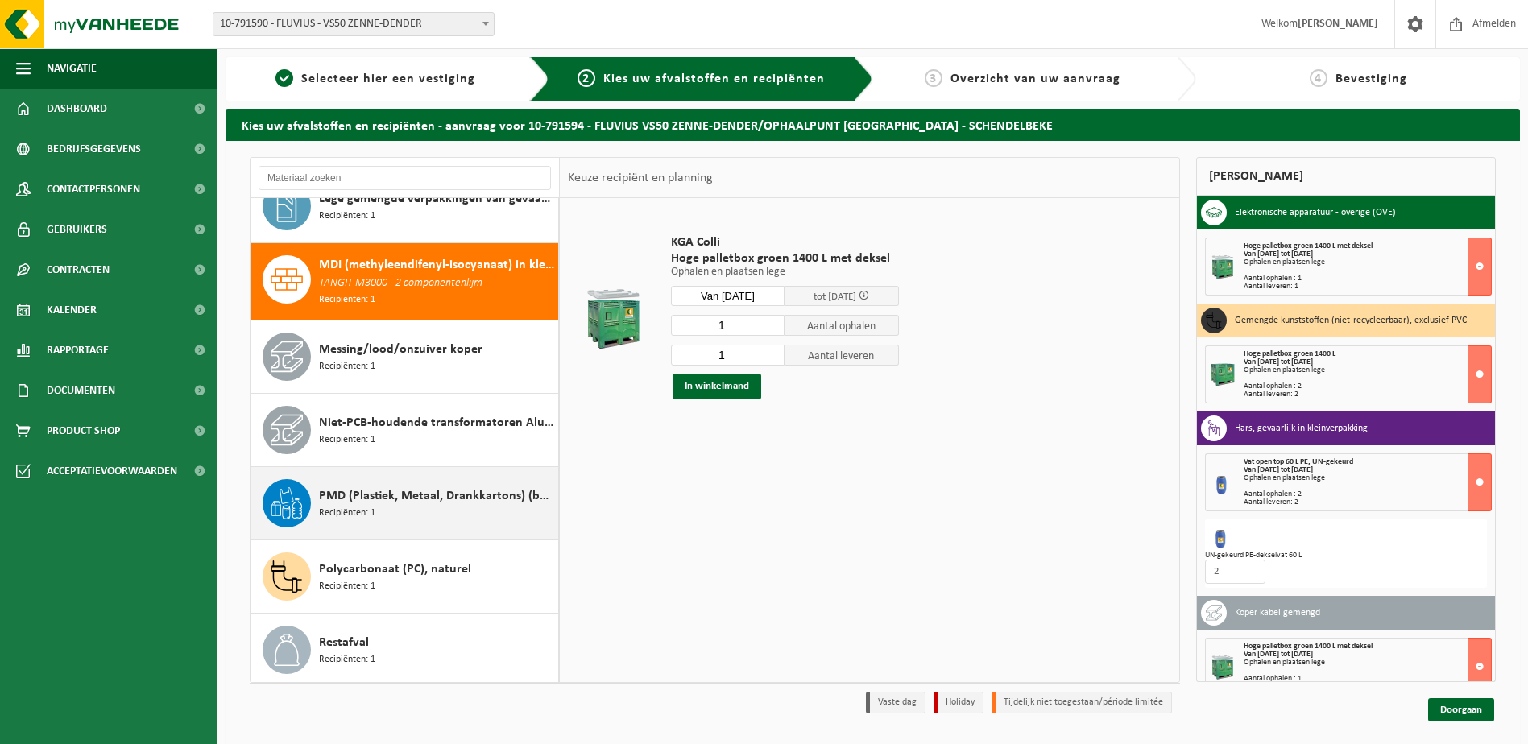
scroll to position [733, 0]
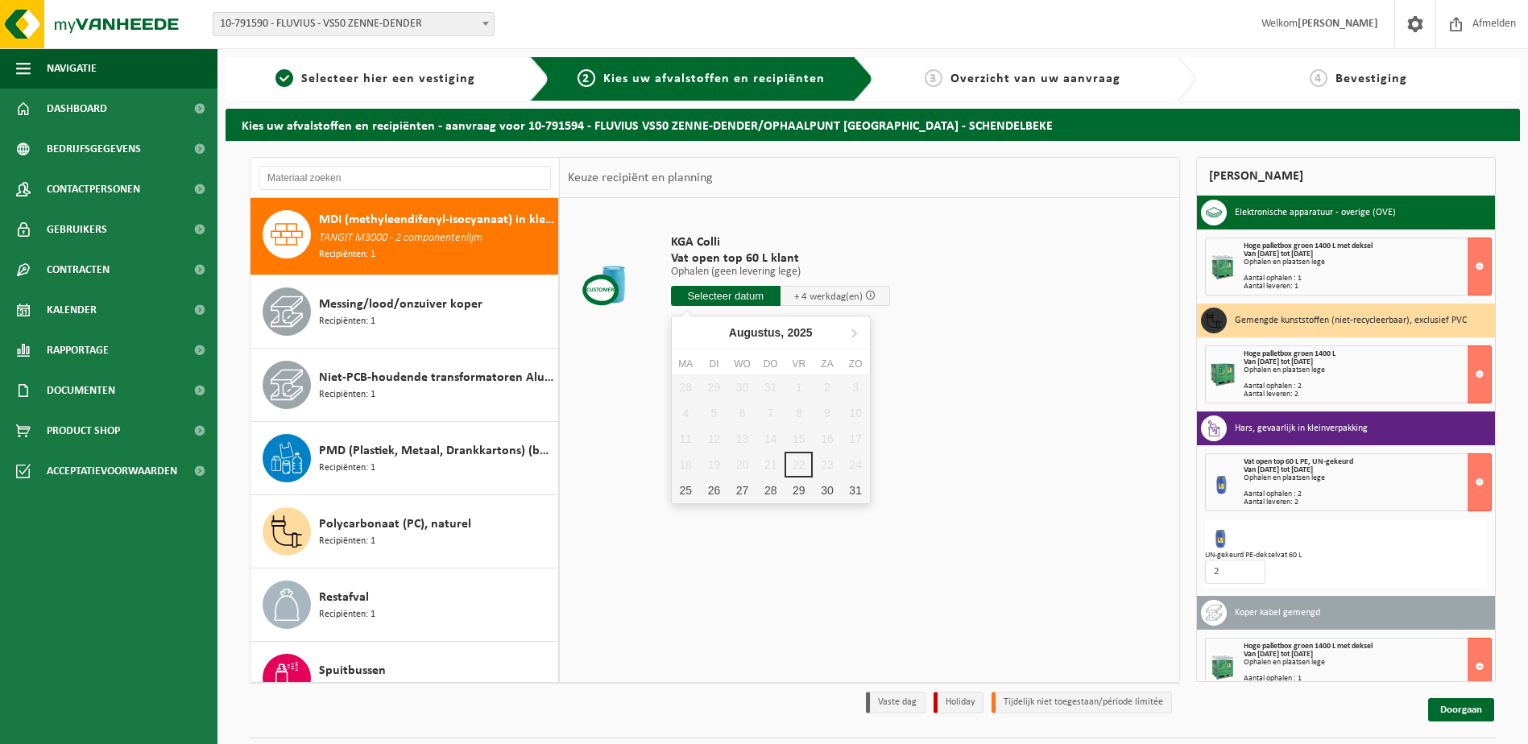
click at [720, 292] on input "text" at bounding box center [726, 296] width 110 height 20
click at [683, 486] on div "25" at bounding box center [686, 491] width 28 height 26
type input "Van 2025-08-25"
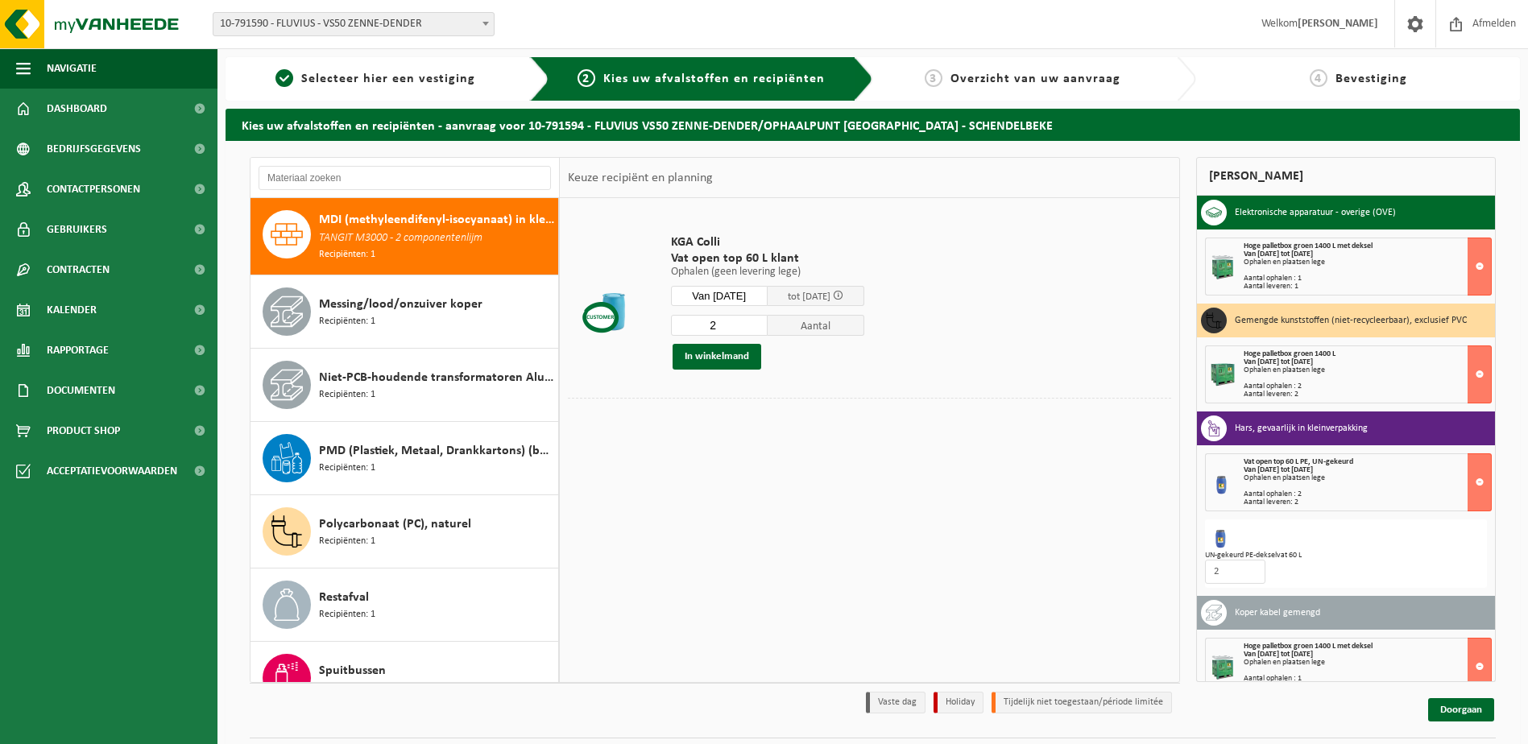
type input "2"
click at [767, 320] on input "2" at bounding box center [719, 325] width 97 height 21
click at [715, 358] on button "In winkelmand" at bounding box center [716, 357] width 89 height 26
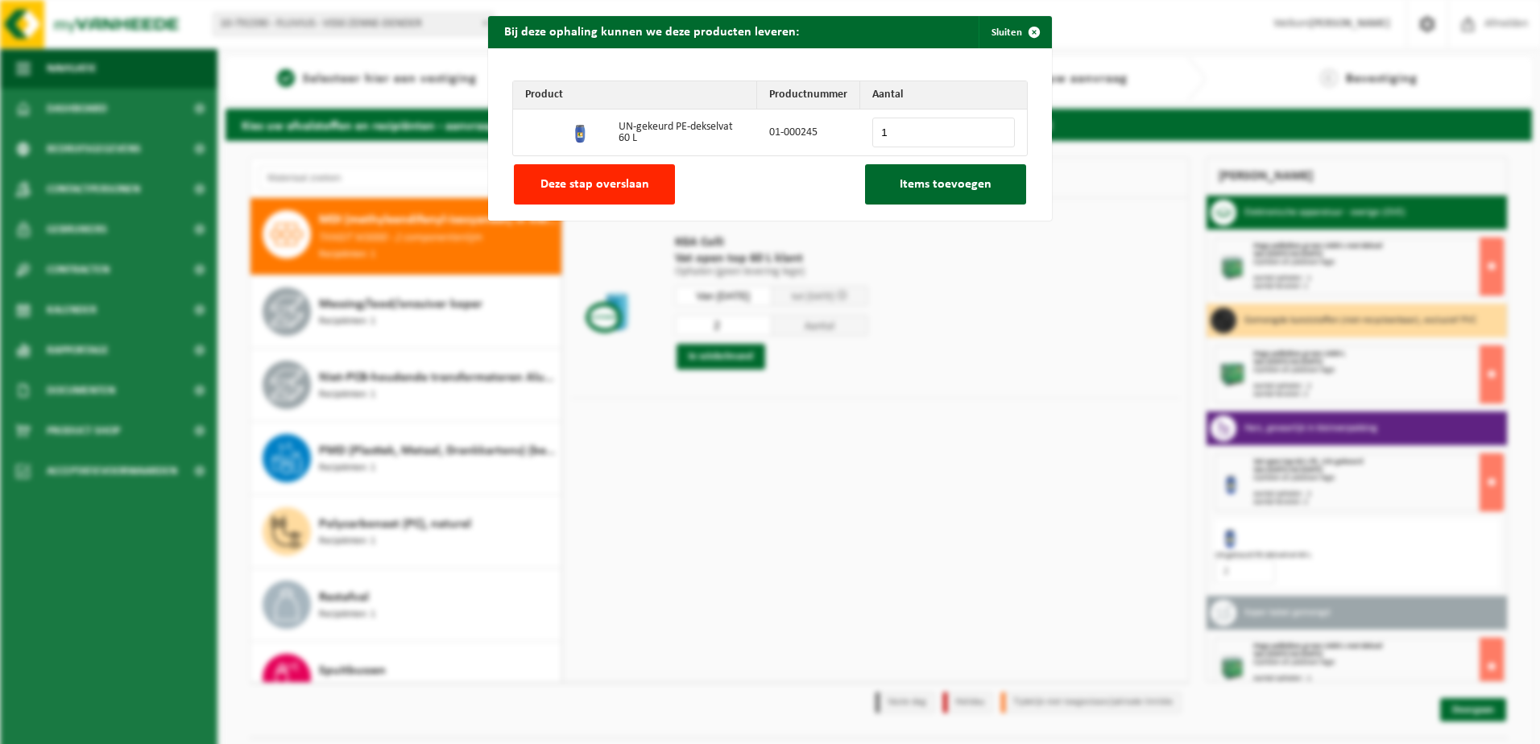
click at [995, 128] on input "1" at bounding box center [943, 133] width 143 height 30
type input "2"
click at [994, 127] on input "2" at bounding box center [943, 133] width 143 height 30
click at [929, 182] on span "Items toevoegen" at bounding box center [945, 184] width 92 height 13
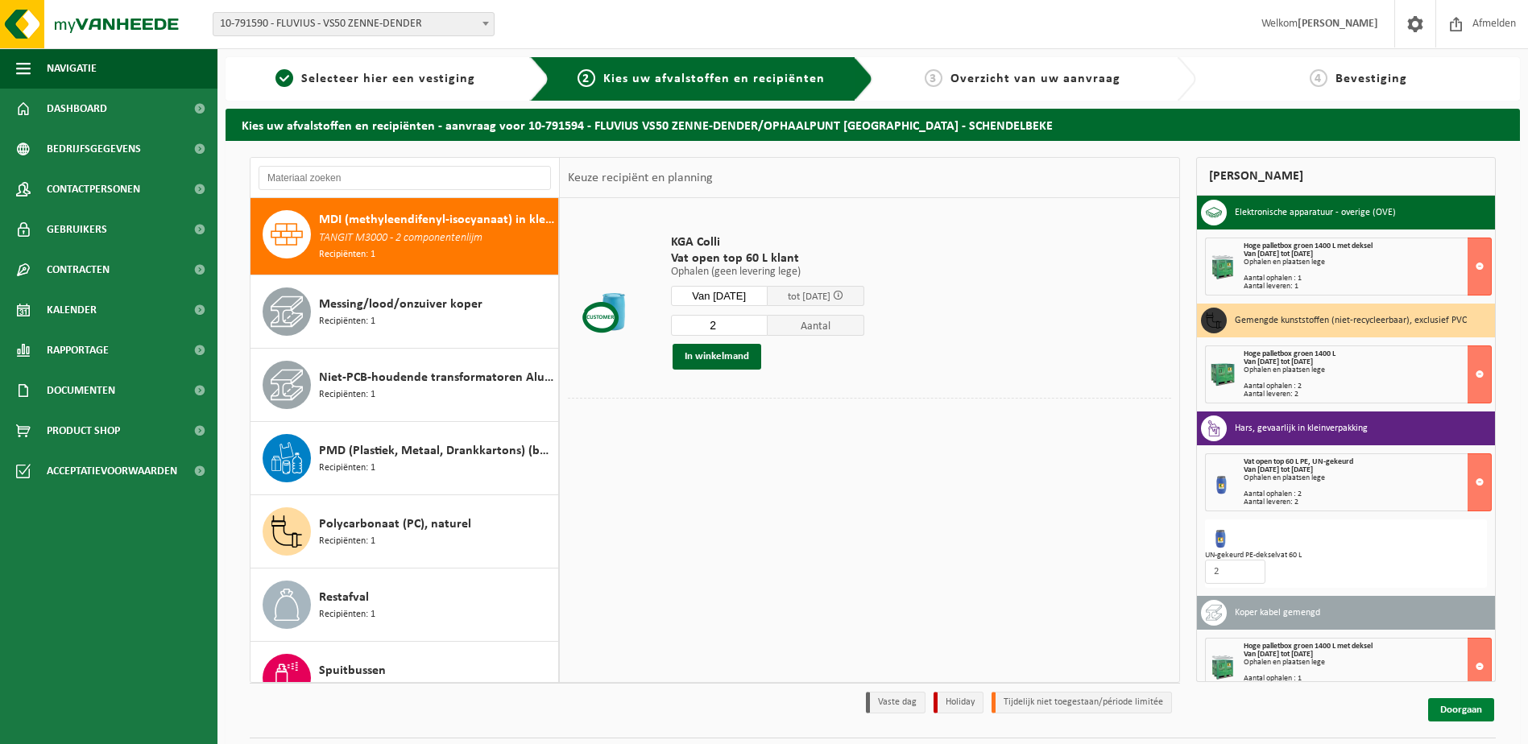
click at [1459, 712] on link "Doorgaan" at bounding box center [1461, 709] width 66 height 23
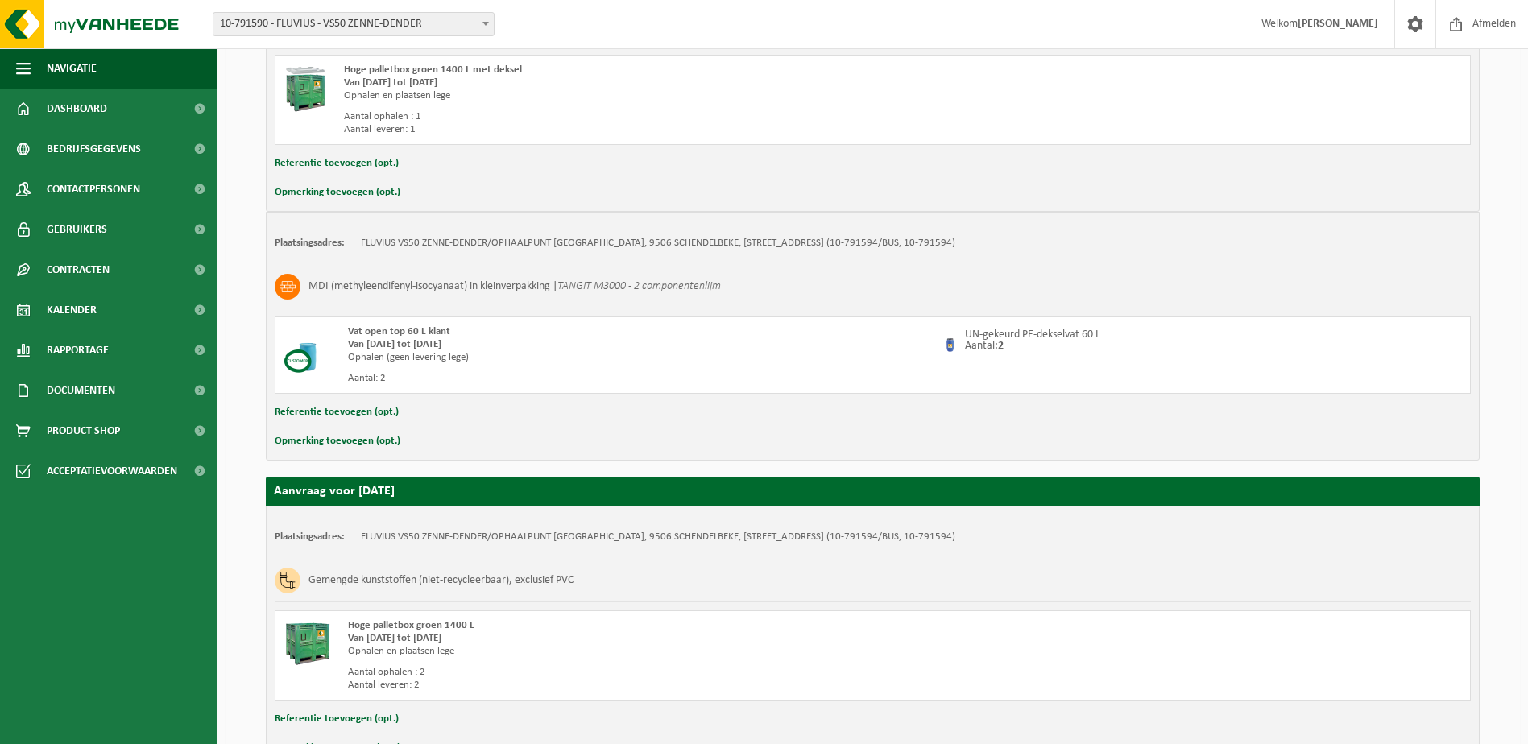
scroll to position [813, 0]
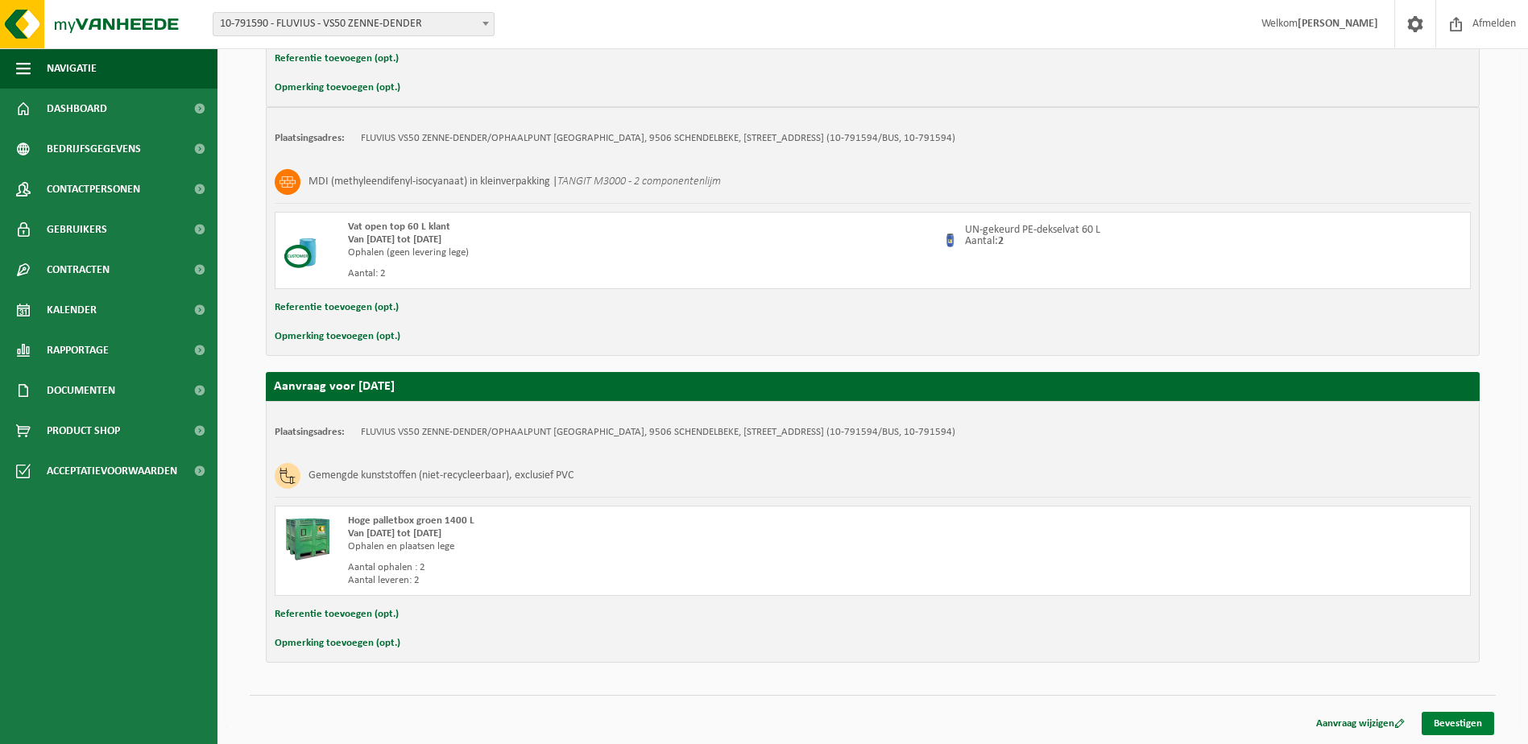
click at [1461, 725] on link "Bevestigen" at bounding box center [1457, 723] width 72 height 23
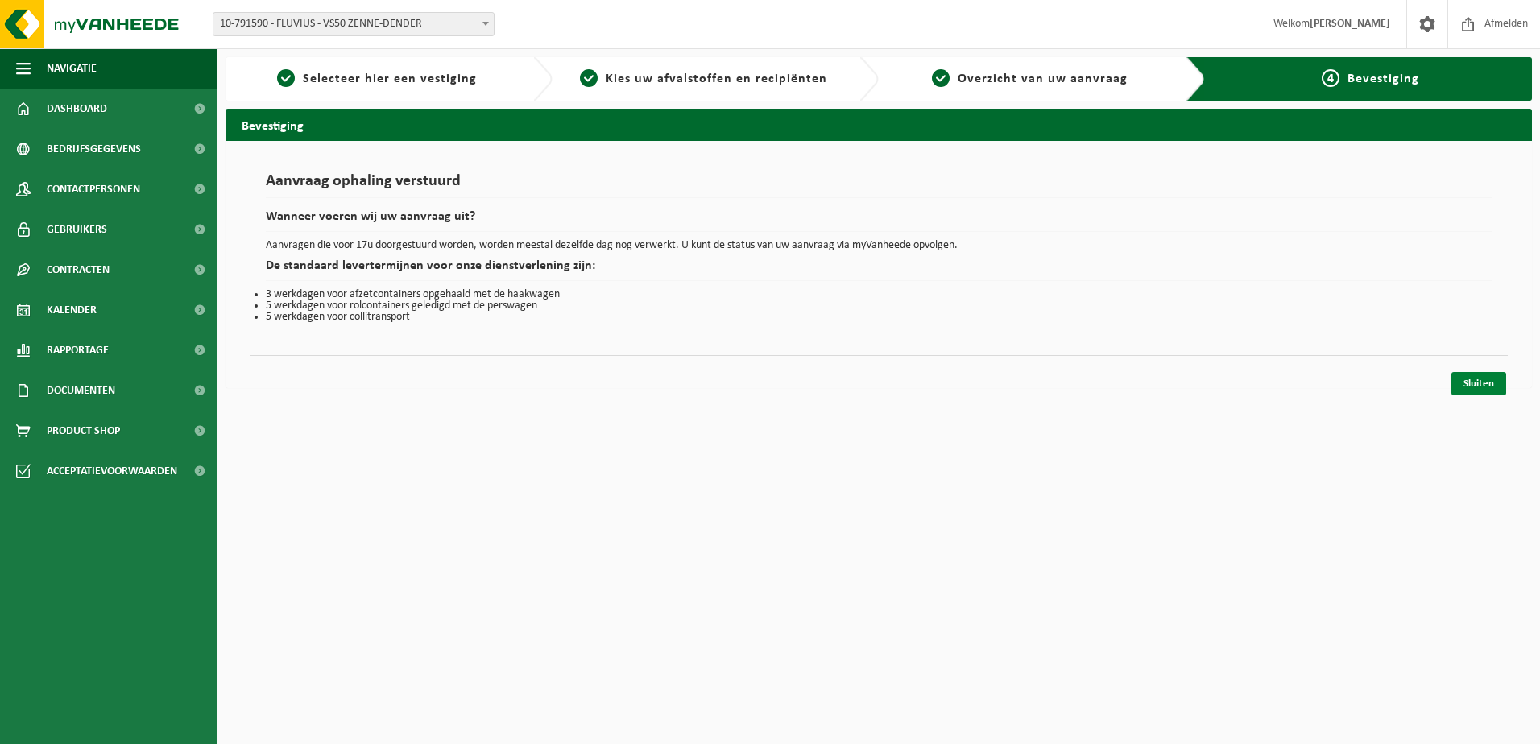
click at [1472, 384] on link "Sluiten" at bounding box center [1478, 383] width 55 height 23
